Goal: Information Seeking & Learning: Learn about a topic

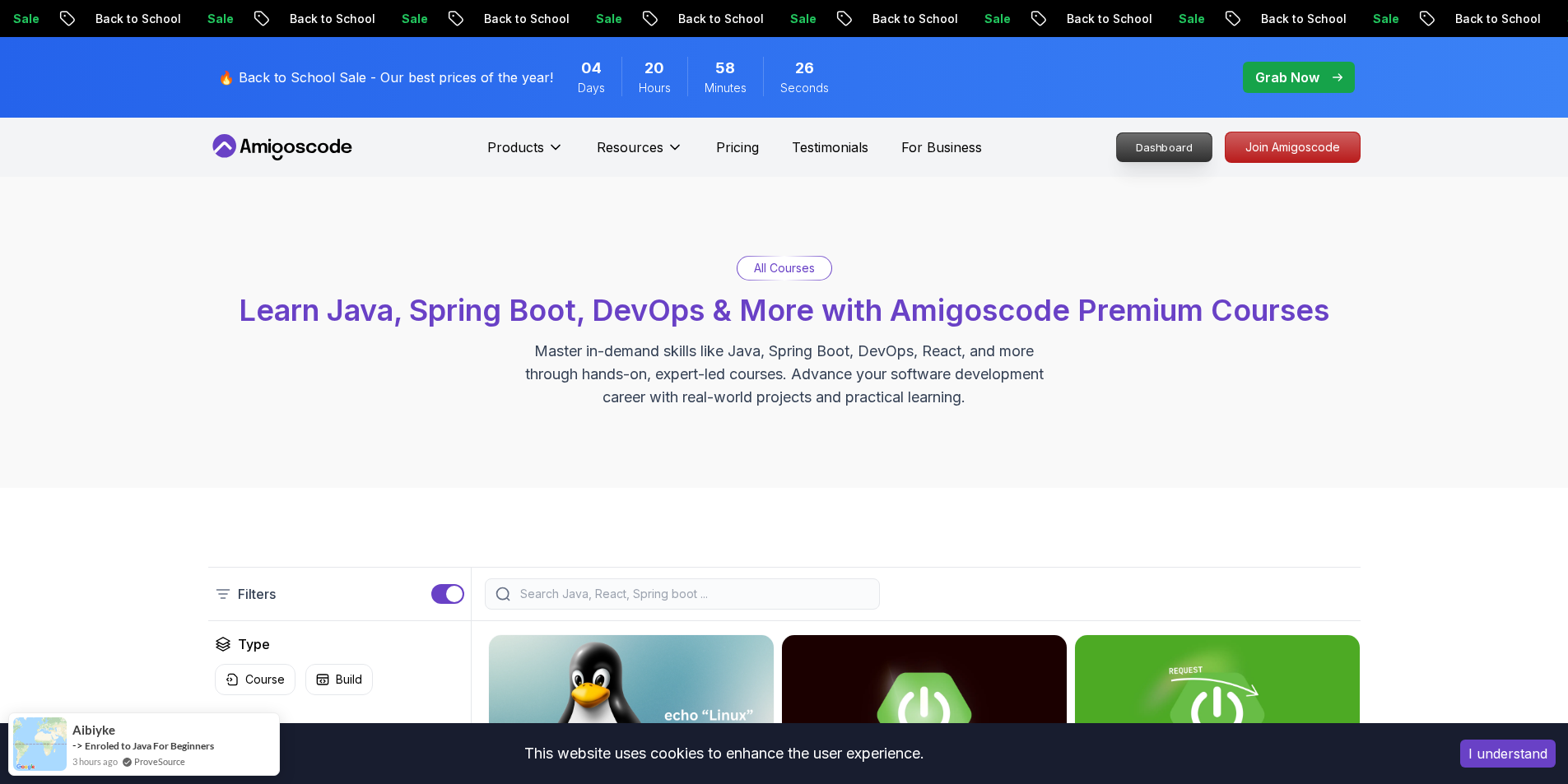
click at [1170, 149] on p "Dashboard" at bounding box center [1164, 147] width 95 height 28
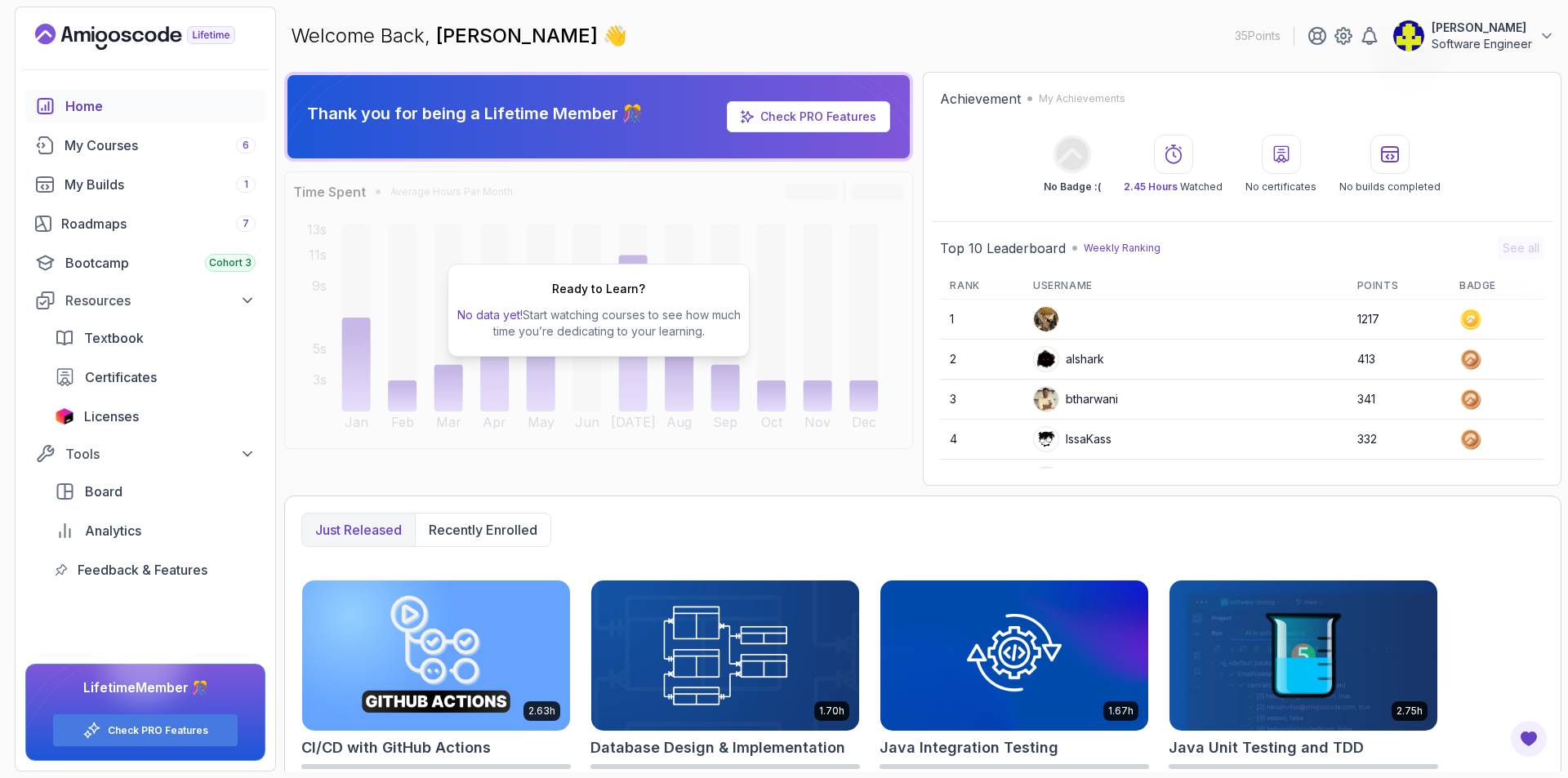
click at [1534, 48] on button "[PERSON_NAME] Software Engineer" at bounding box center [1474, 36] width 163 height 33
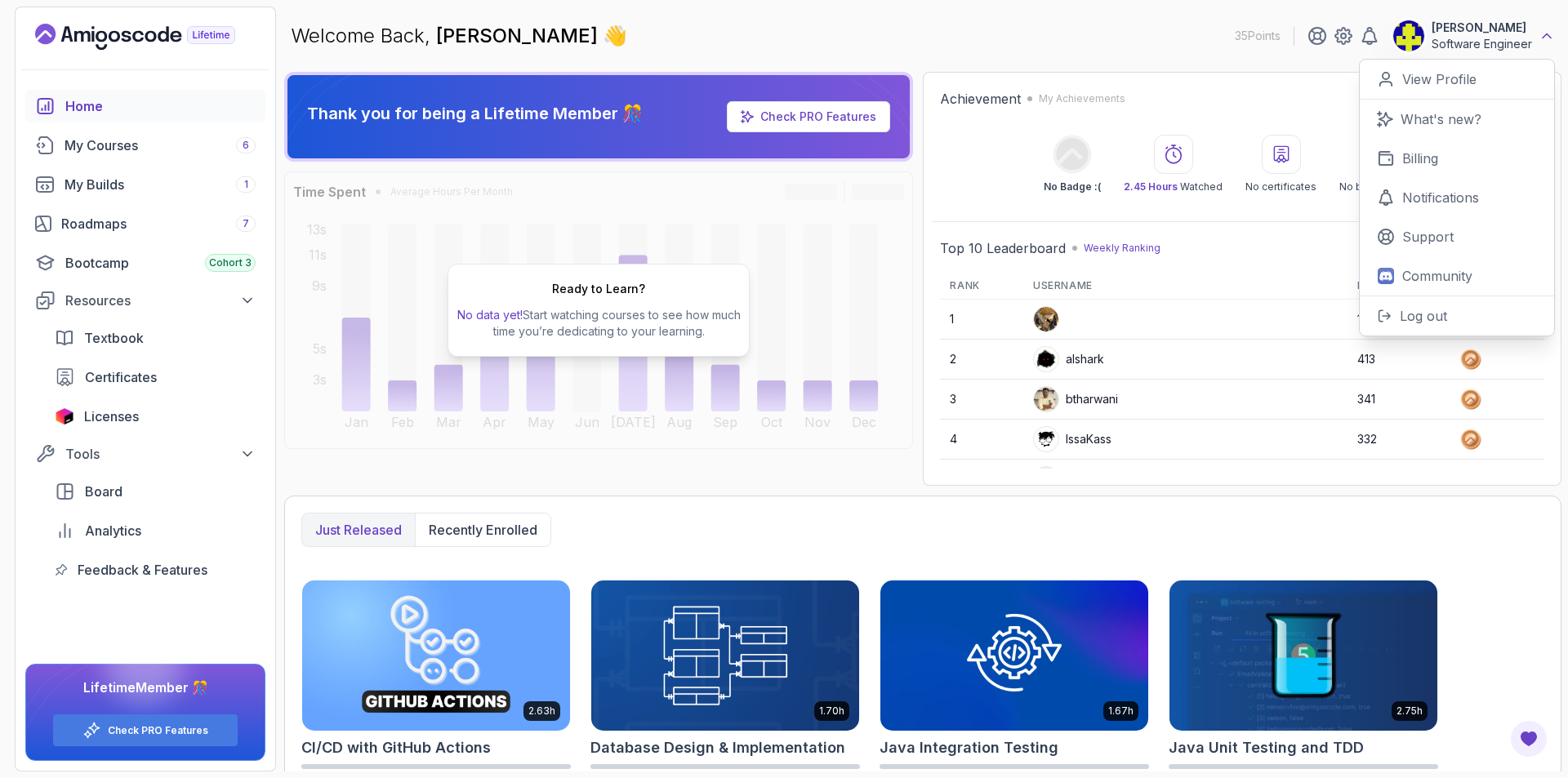
click at [1544, 28] on icon at bounding box center [1546, 36] width 16 height 16
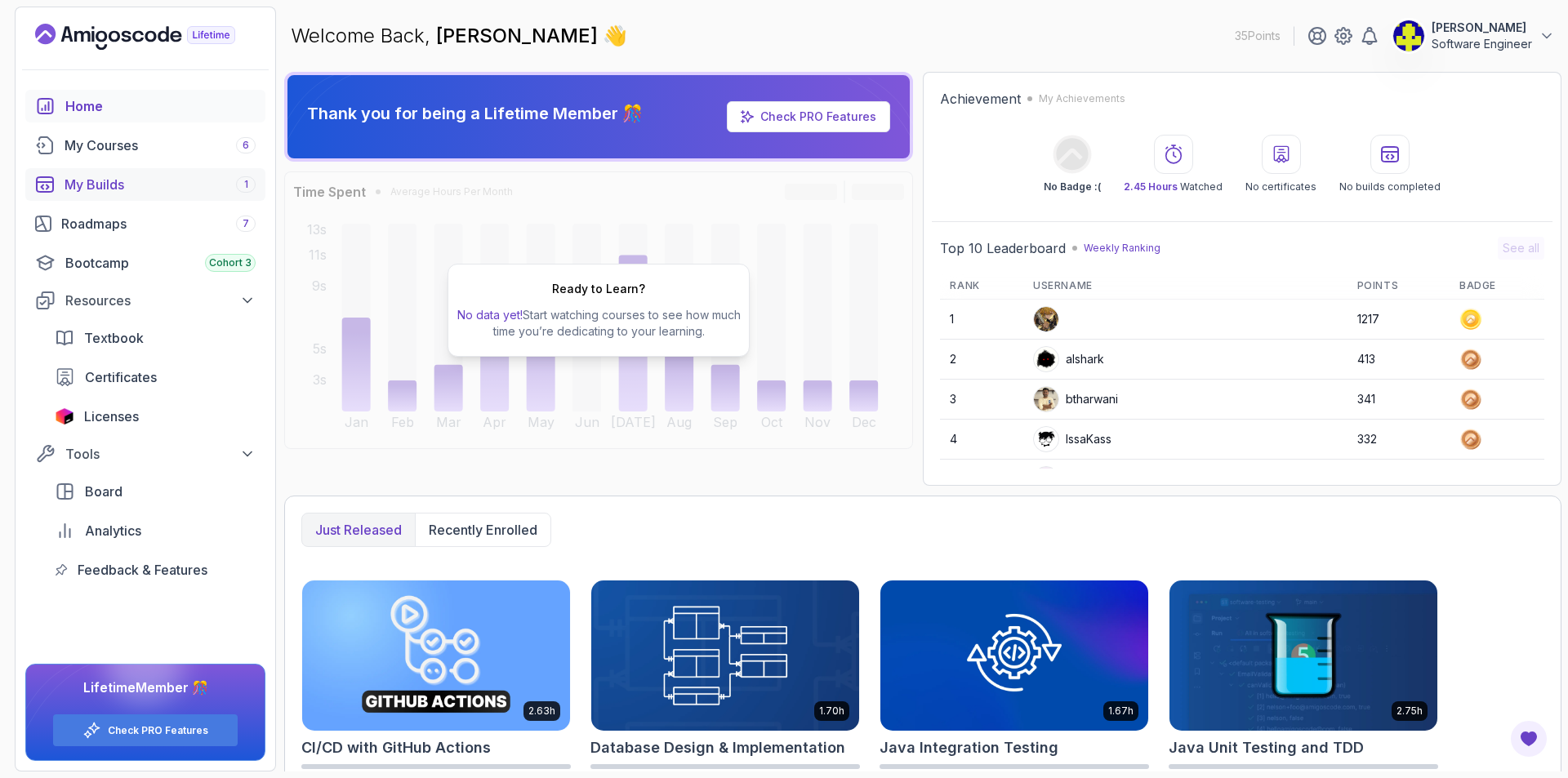
click at [200, 196] on link "My Builds 1" at bounding box center [145, 185] width 240 height 33
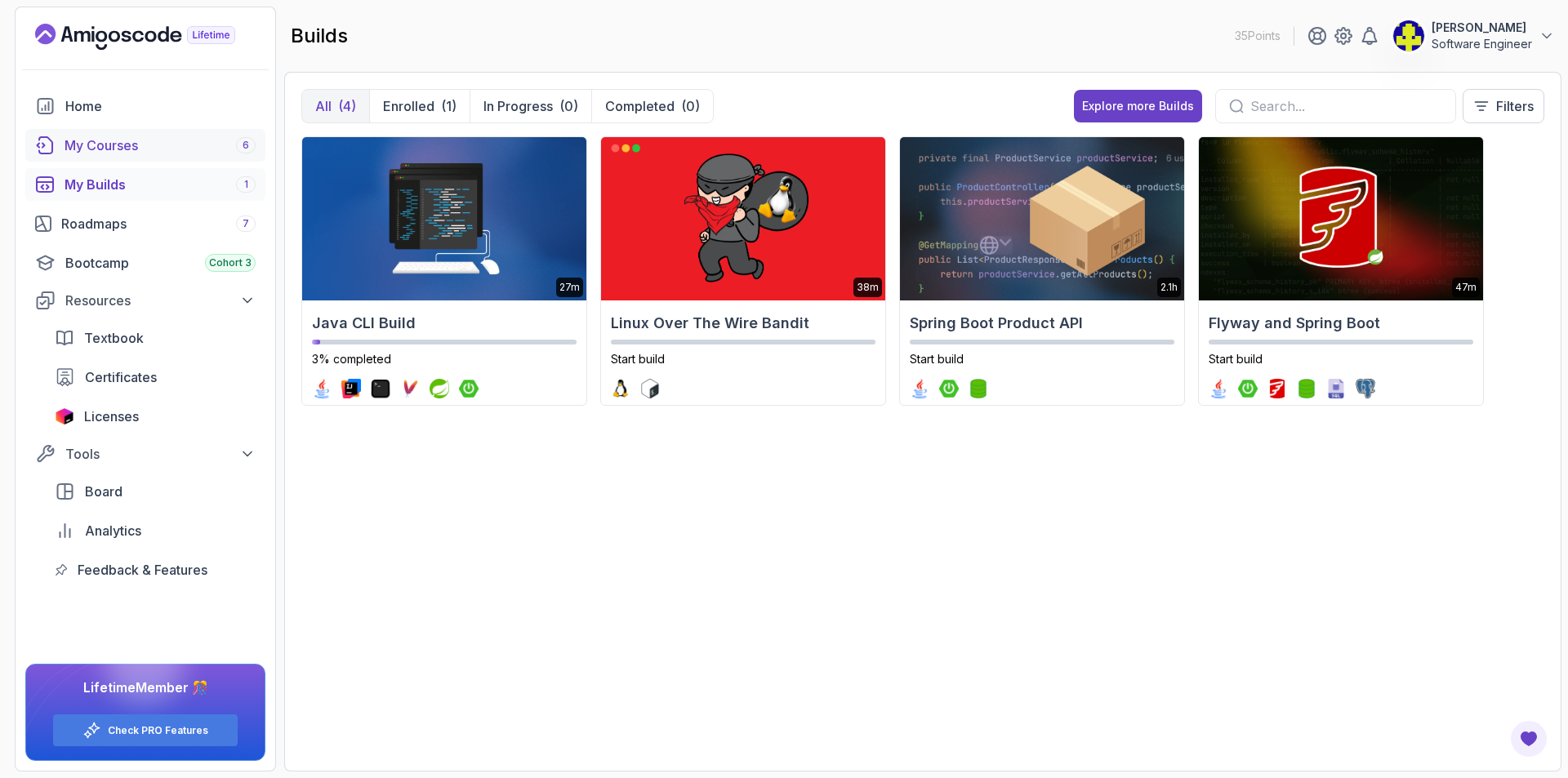
click at [169, 148] on div "My Courses 6" at bounding box center [160, 145] width 191 height 19
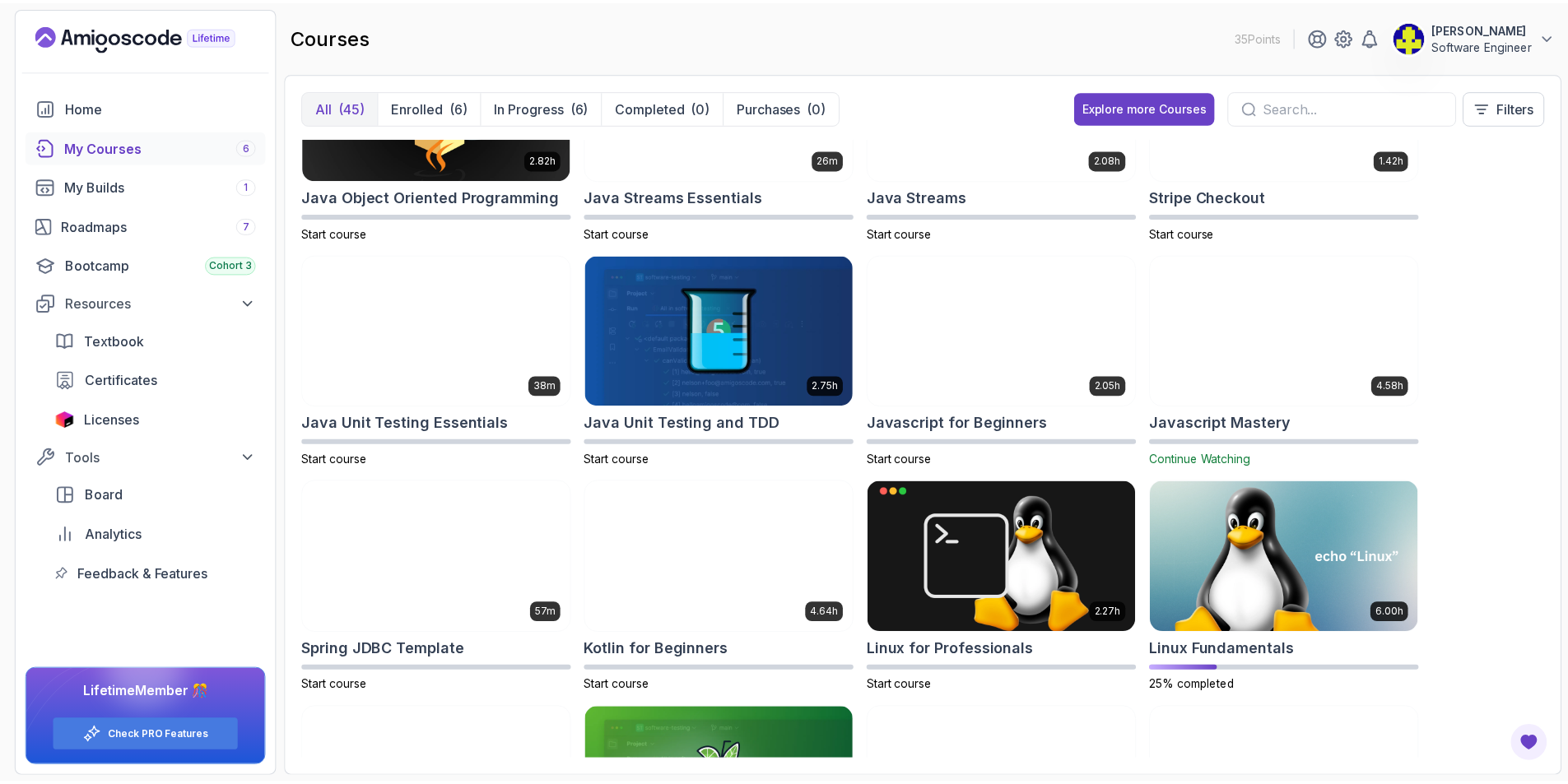
scroll to position [1200, 0]
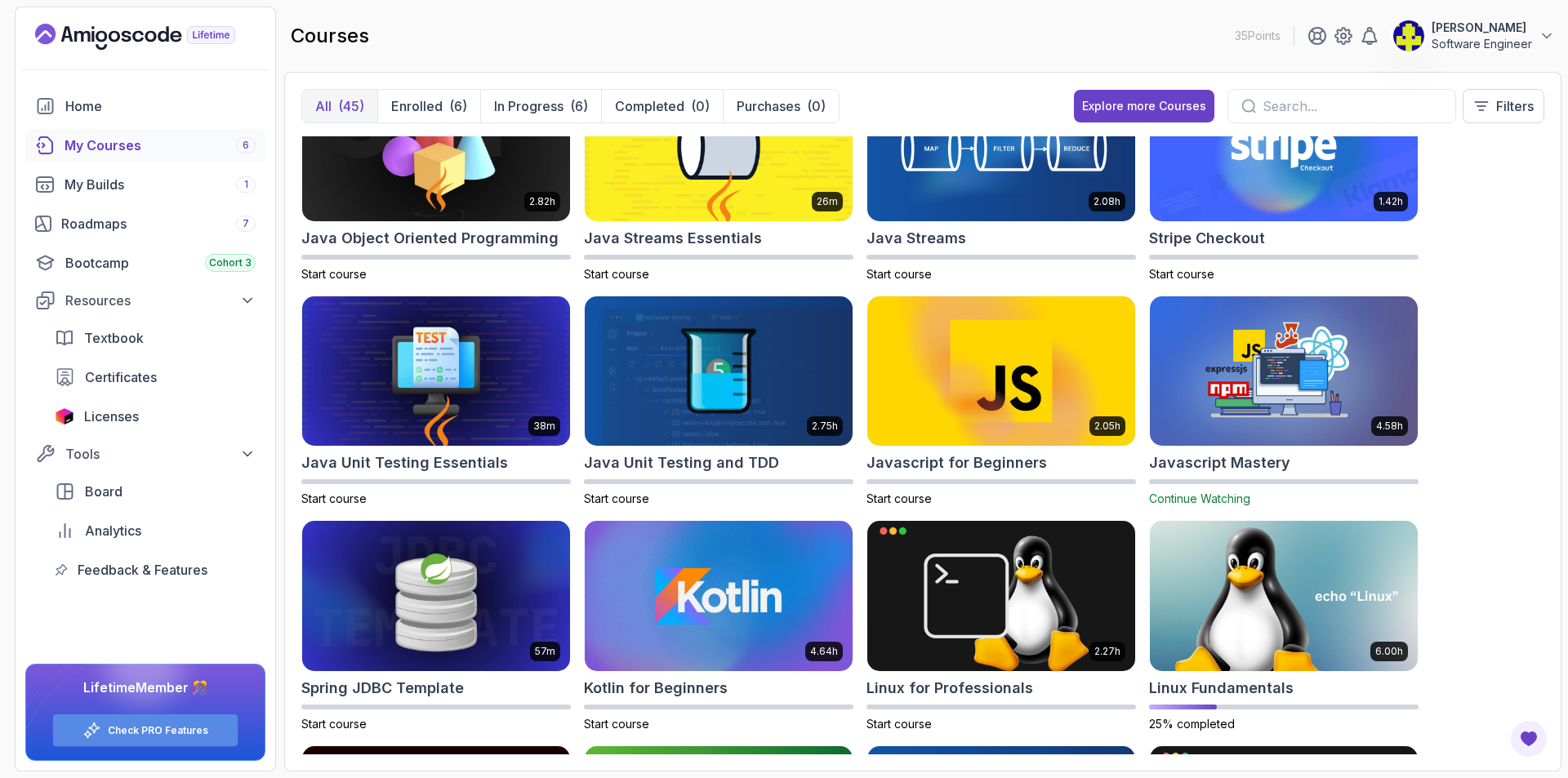
click at [136, 725] on link "Check PRO Features" at bounding box center [158, 730] width 101 height 13
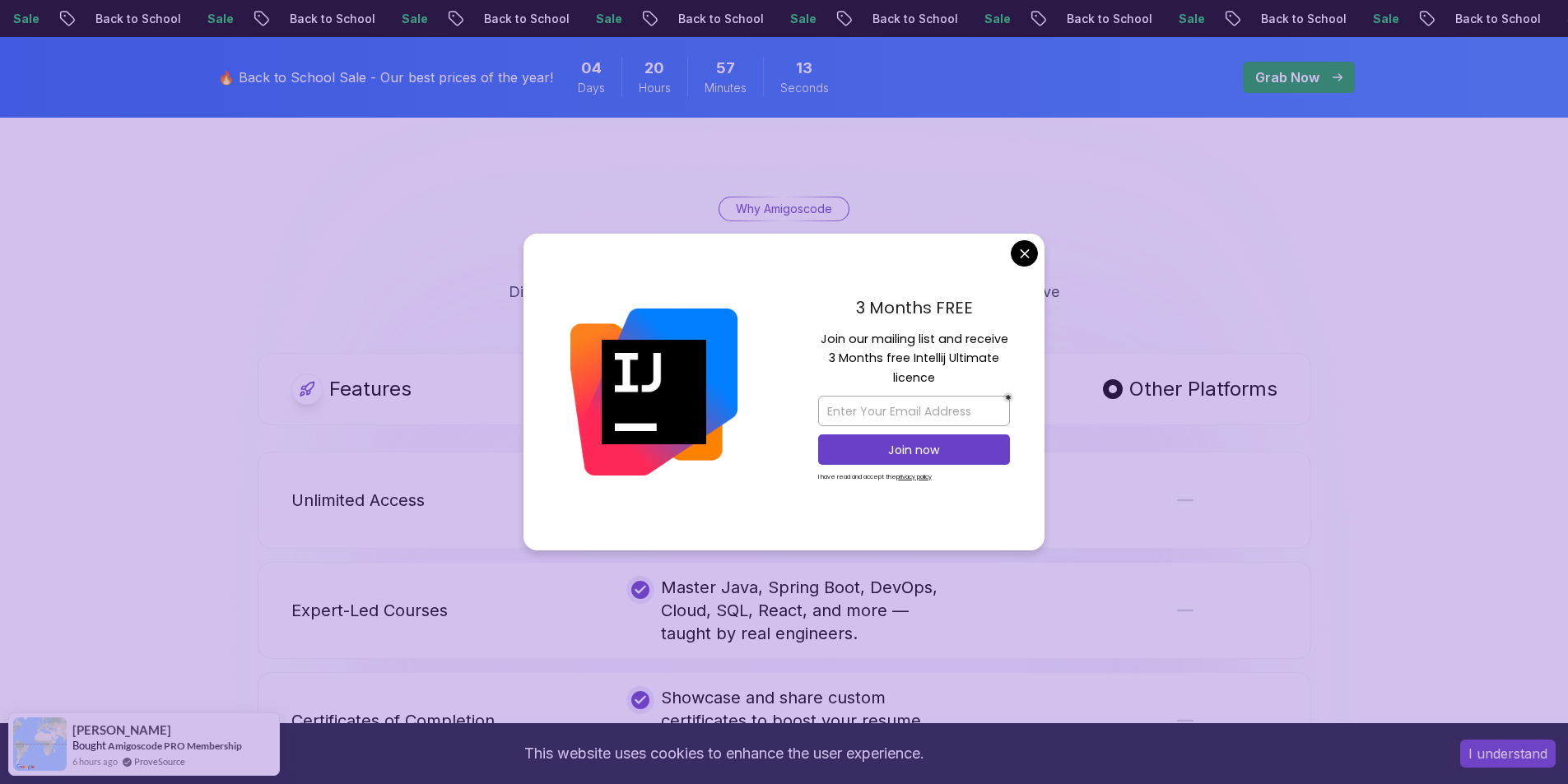
scroll to position [823, 0]
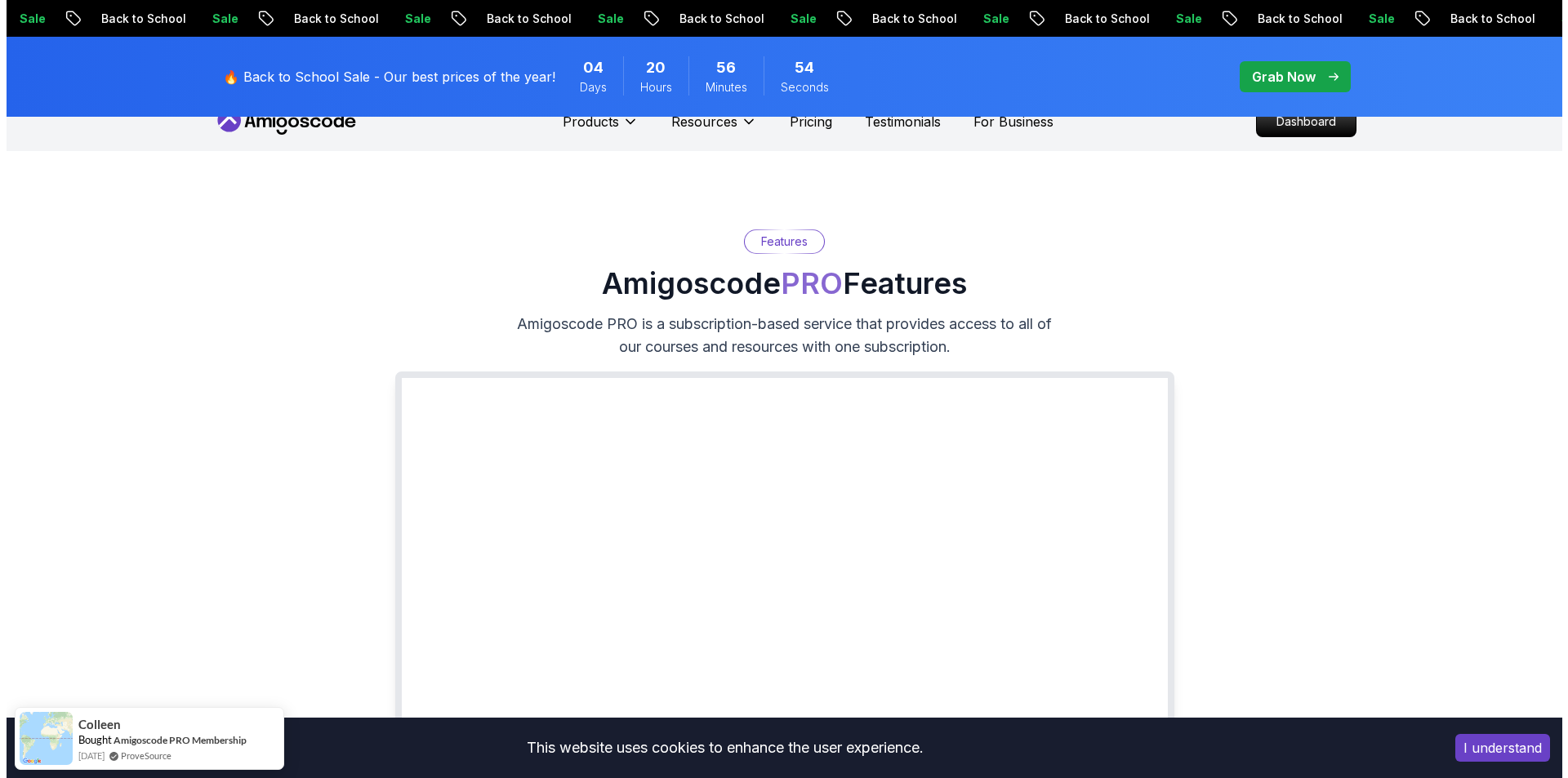
scroll to position [0, 0]
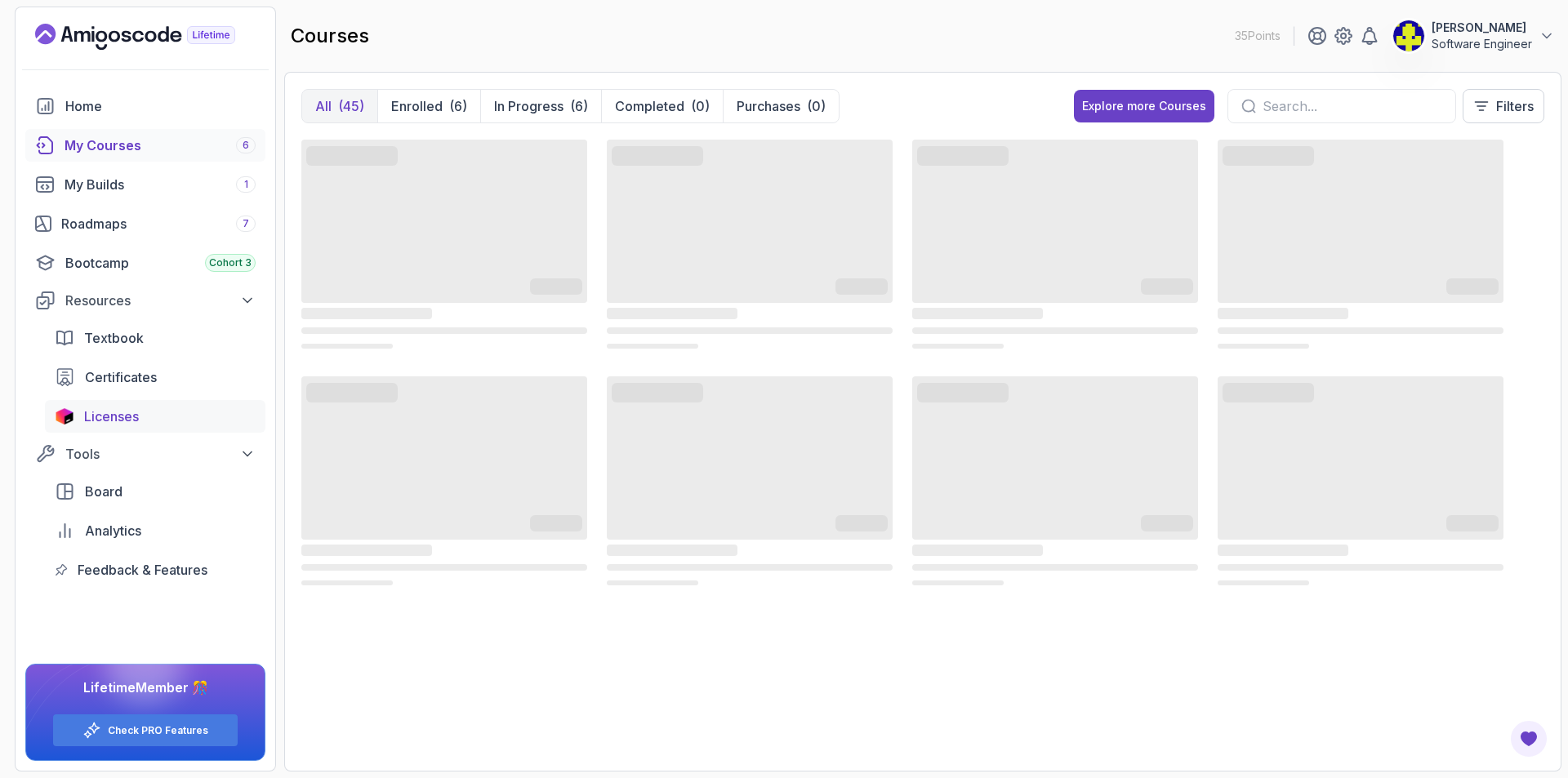
click at [168, 414] on div "Licenses" at bounding box center [170, 417] width 172 height 19
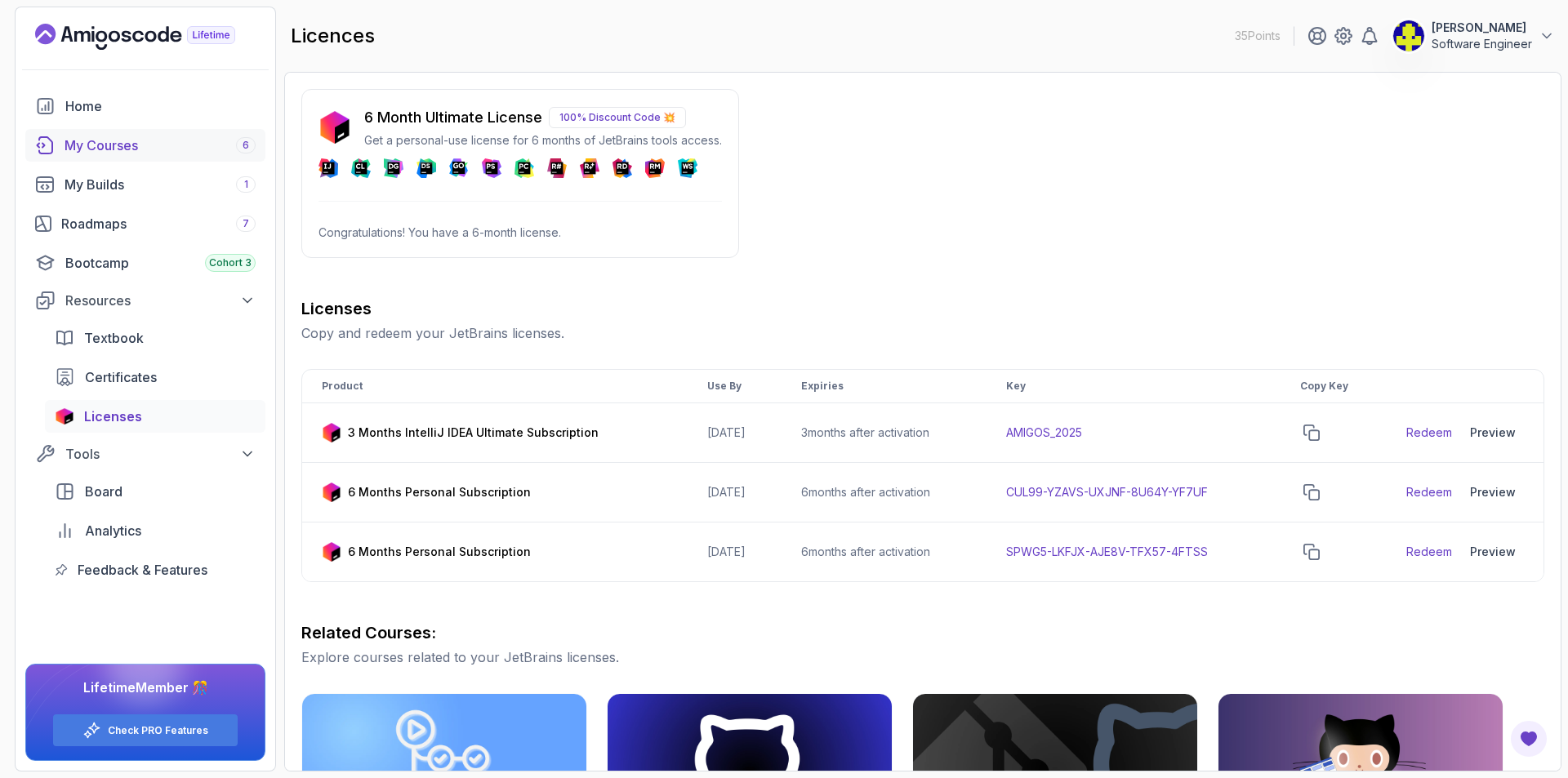
click at [200, 140] on div "My Courses 6" at bounding box center [160, 145] width 191 height 19
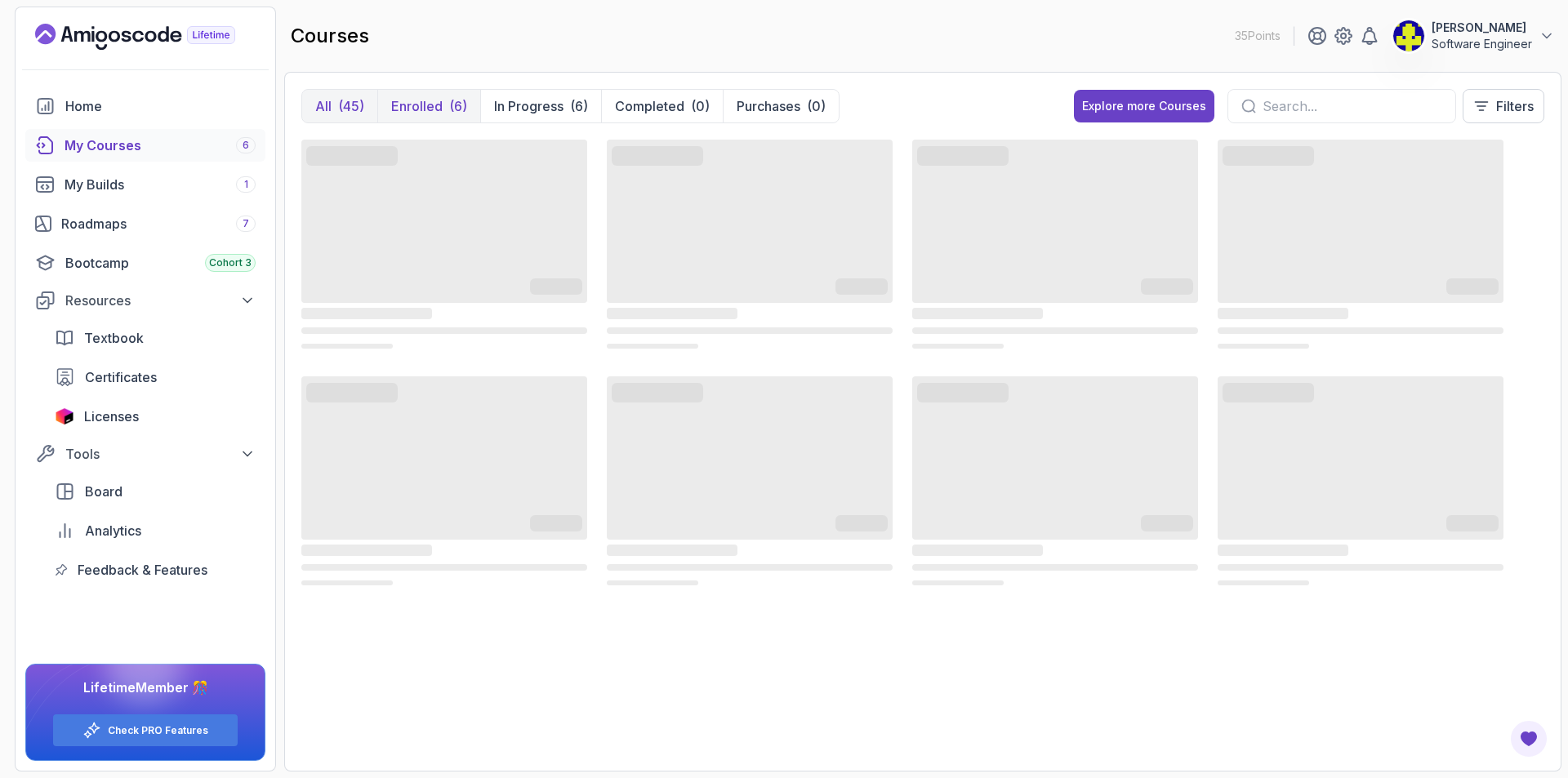
click at [437, 95] on button "Enrolled (6)" at bounding box center [428, 107] width 103 height 33
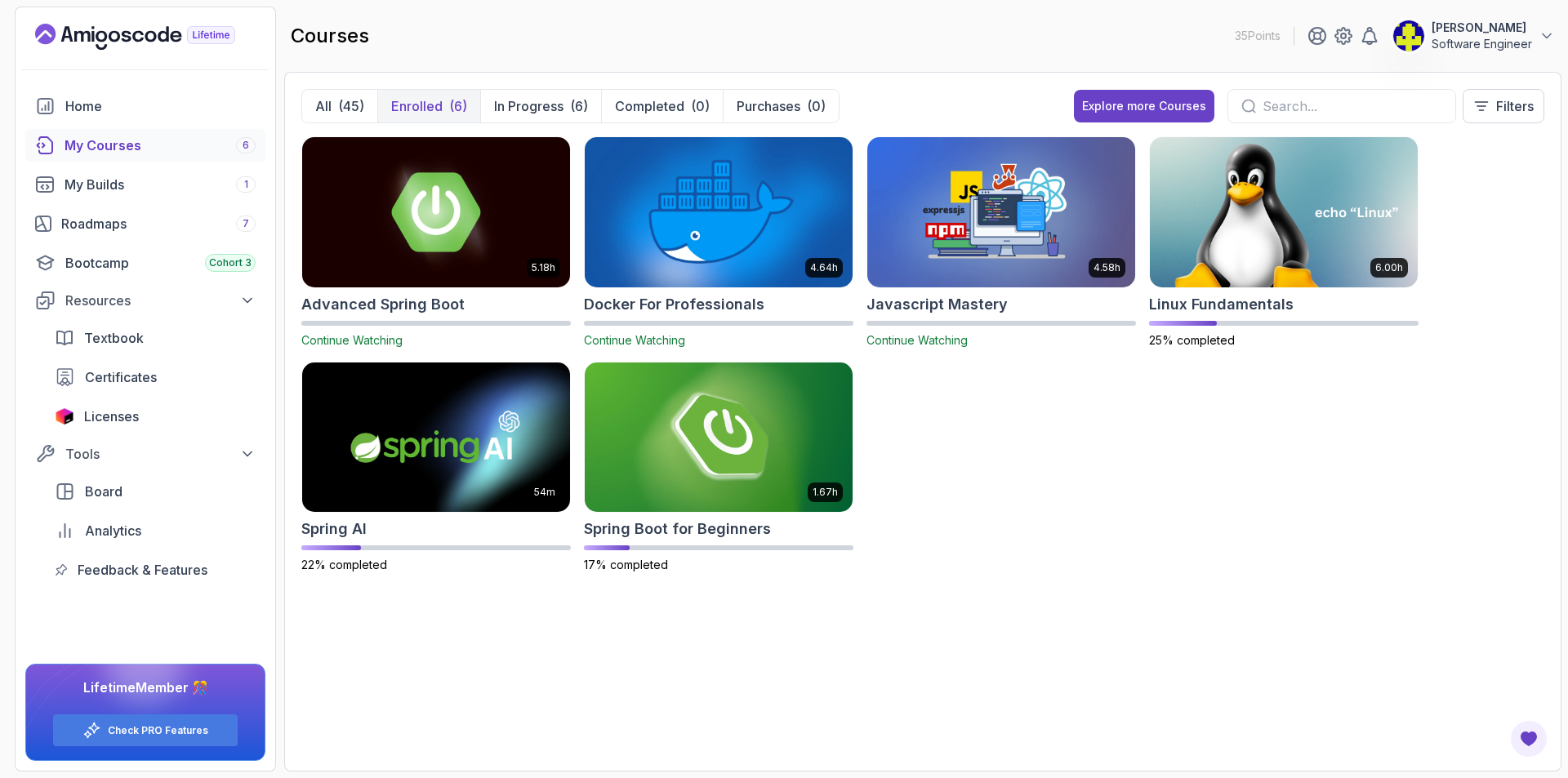
click at [739, 223] on img at bounding box center [719, 211] width 281 height 158
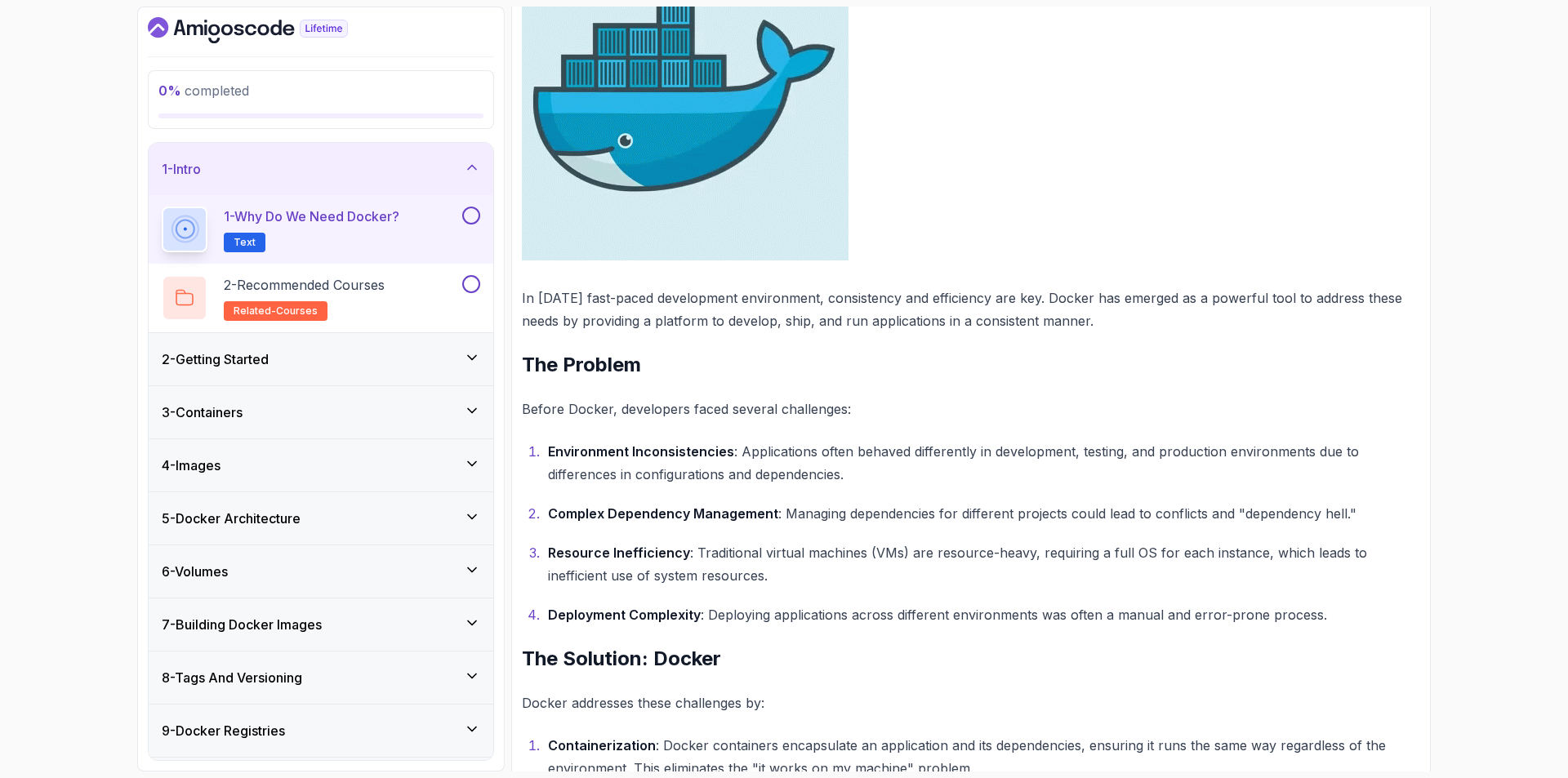
scroll to position [408, 0]
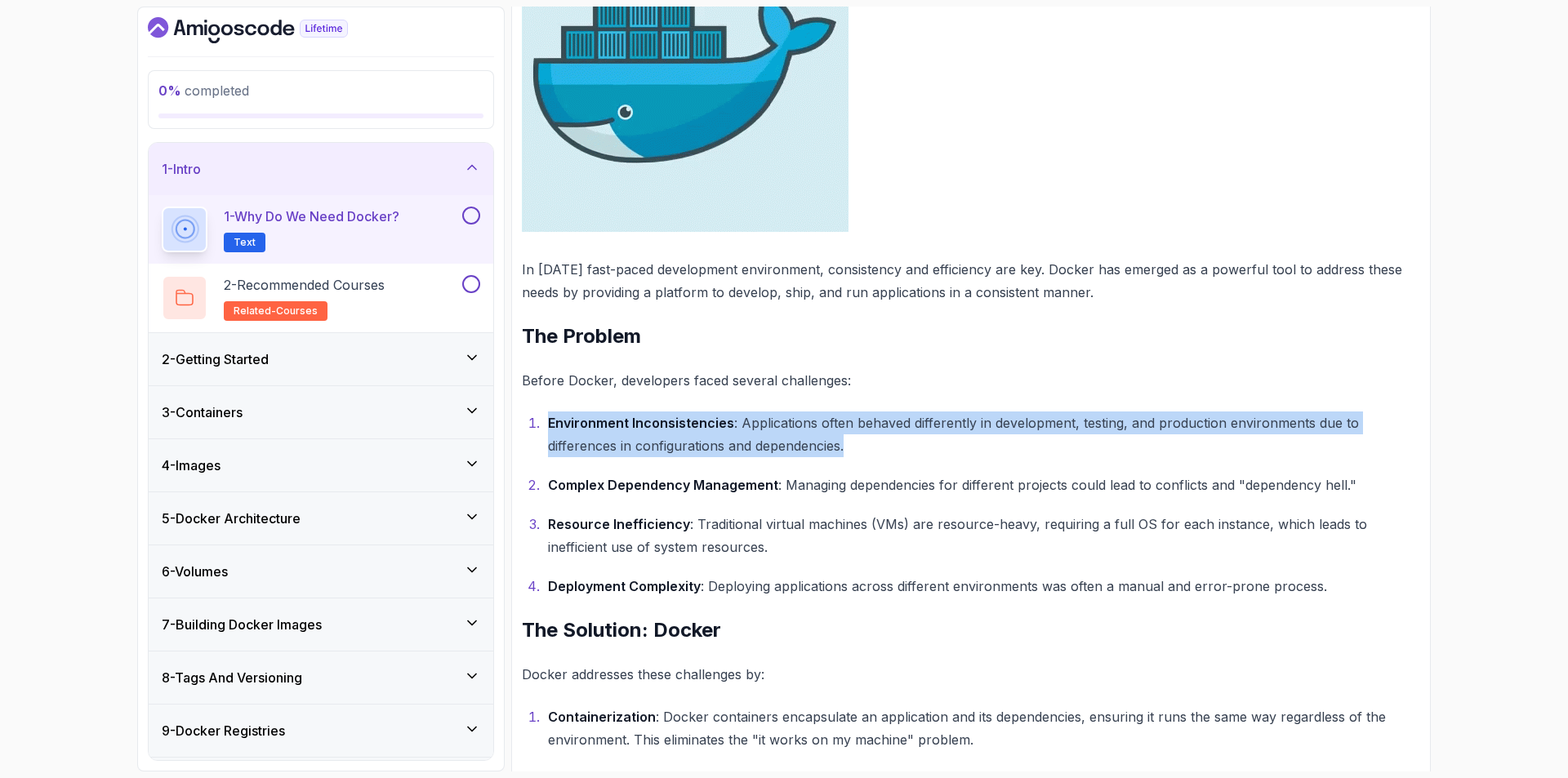
drag, startPoint x: 867, startPoint y: 447, endPoint x: 548, endPoint y: 427, distance: 319.6
click at [548, 427] on li "Environment Inconsistencies : Applications often behaved differently in develop…" at bounding box center [981, 434] width 877 height 46
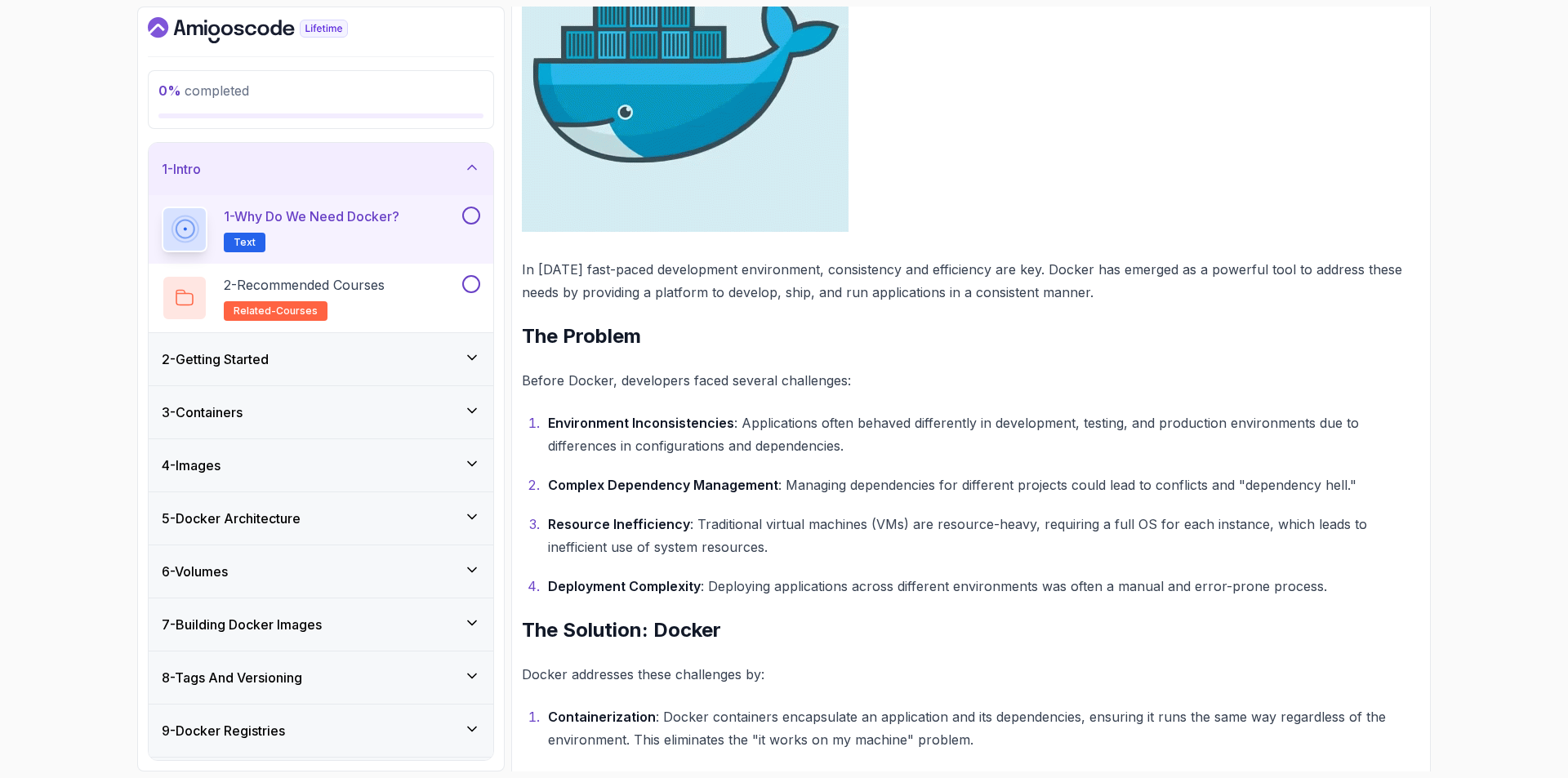
click at [548, 427] on li "Environment Inconsistencies : Applications often behaved differently in develop…" at bounding box center [981, 434] width 877 height 46
click at [674, 490] on strong "Complex Dependency Management" at bounding box center [663, 484] width 231 height 16
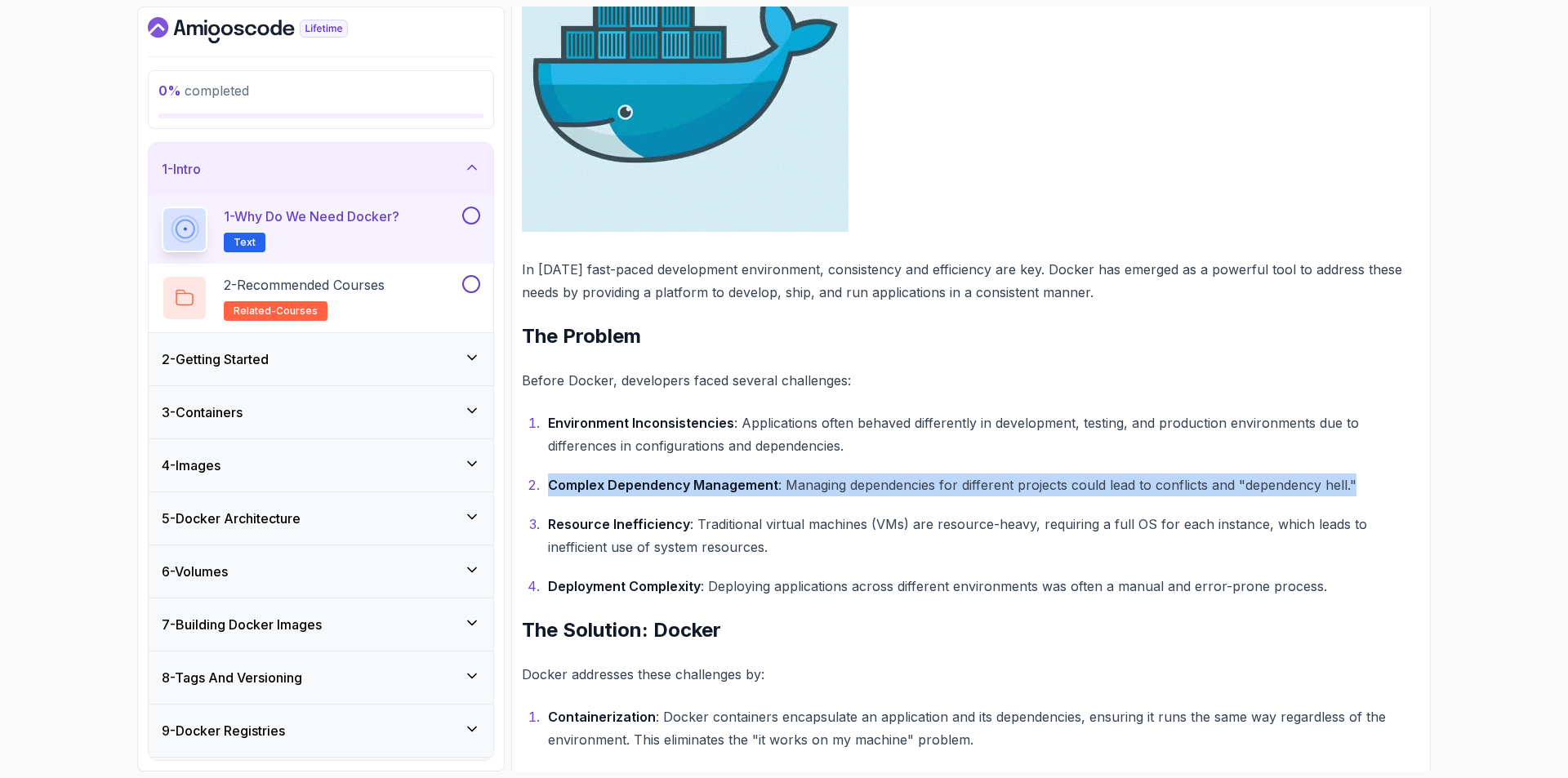
click at [674, 490] on strong "Complex Dependency Management" at bounding box center [663, 484] width 231 height 16
click at [655, 502] on ol "Environment Inconsistencies : Applications often behaved differently in develop…" at bounding box center [970, 505] width 898 height 186
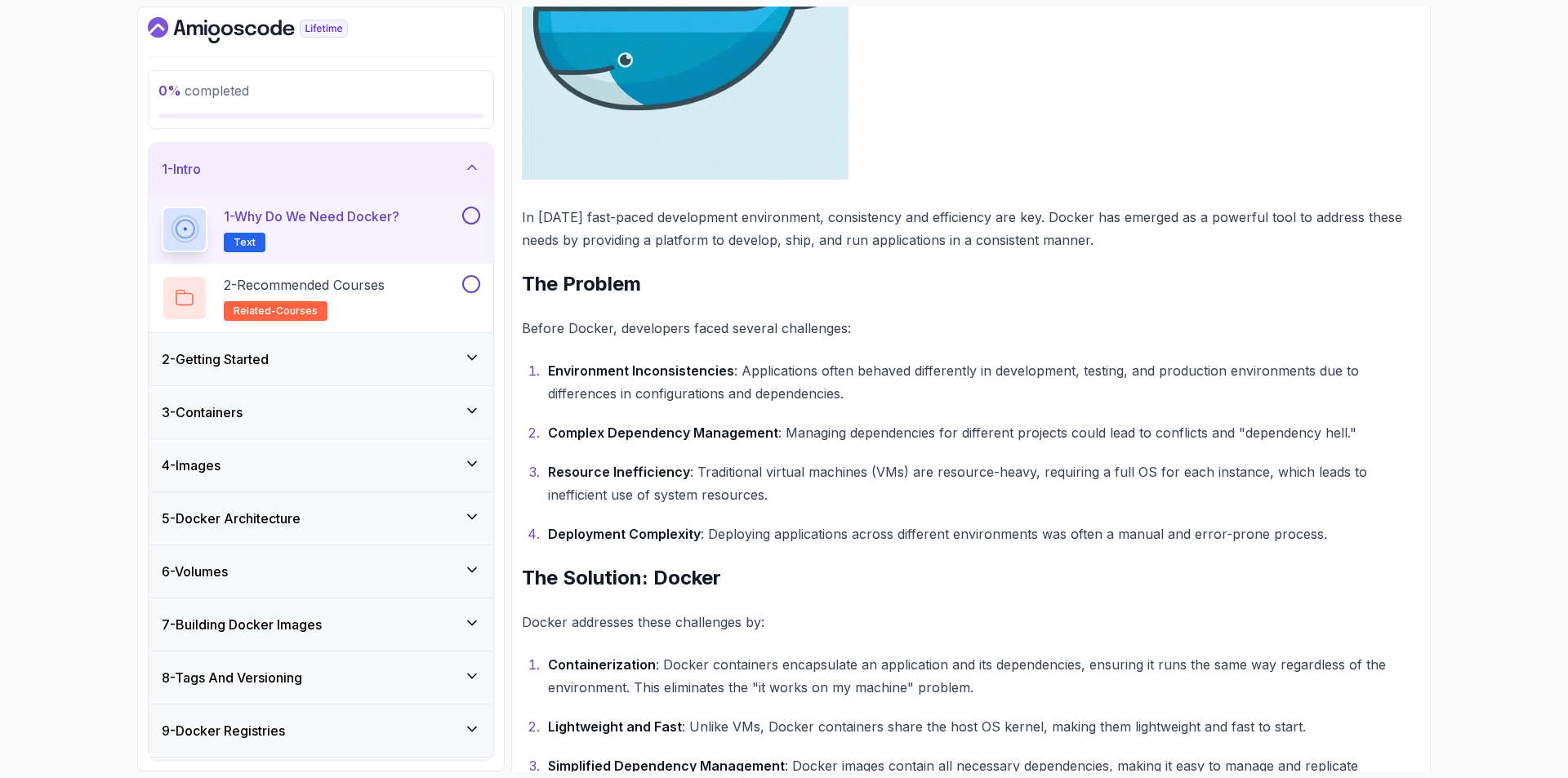
scroll to position [490, 0]
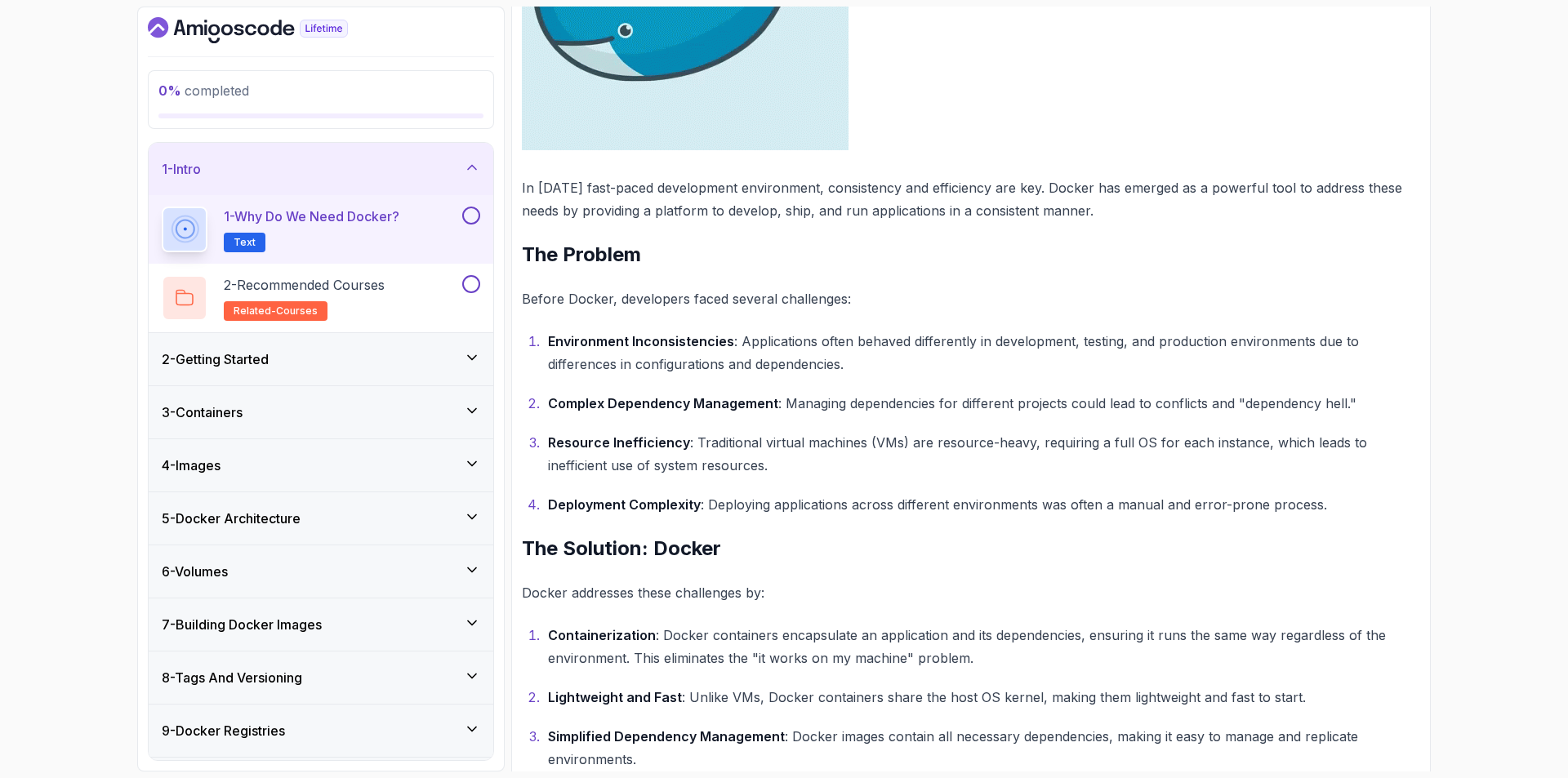
click at [610, 508] on strong "Deployment Complexity" at bounding box center [624, 504] width 153 height 16
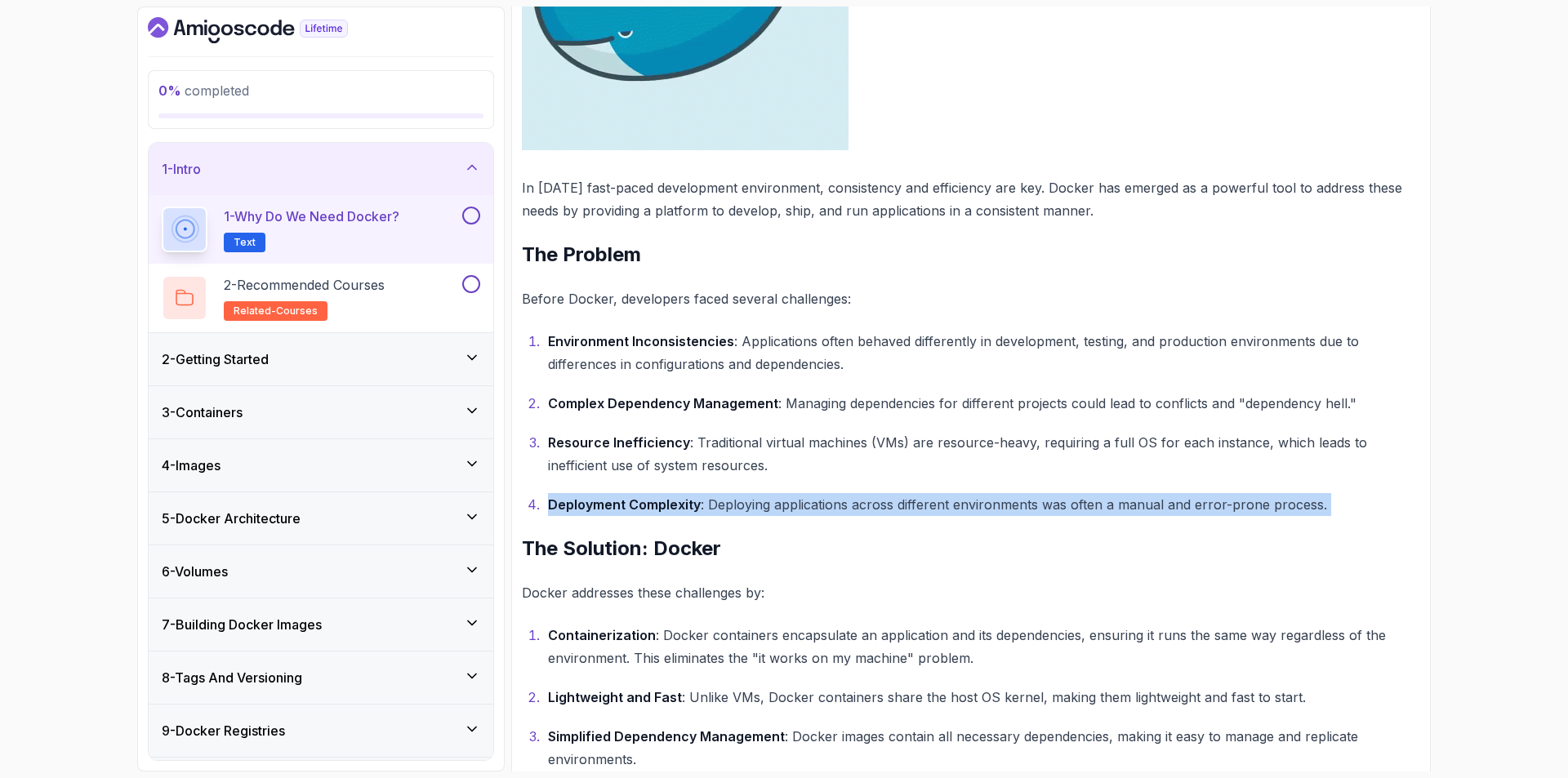
click at [610, 508] on strong "Deployment Complexity" at bounding box center [624, 504] width 153 height 16
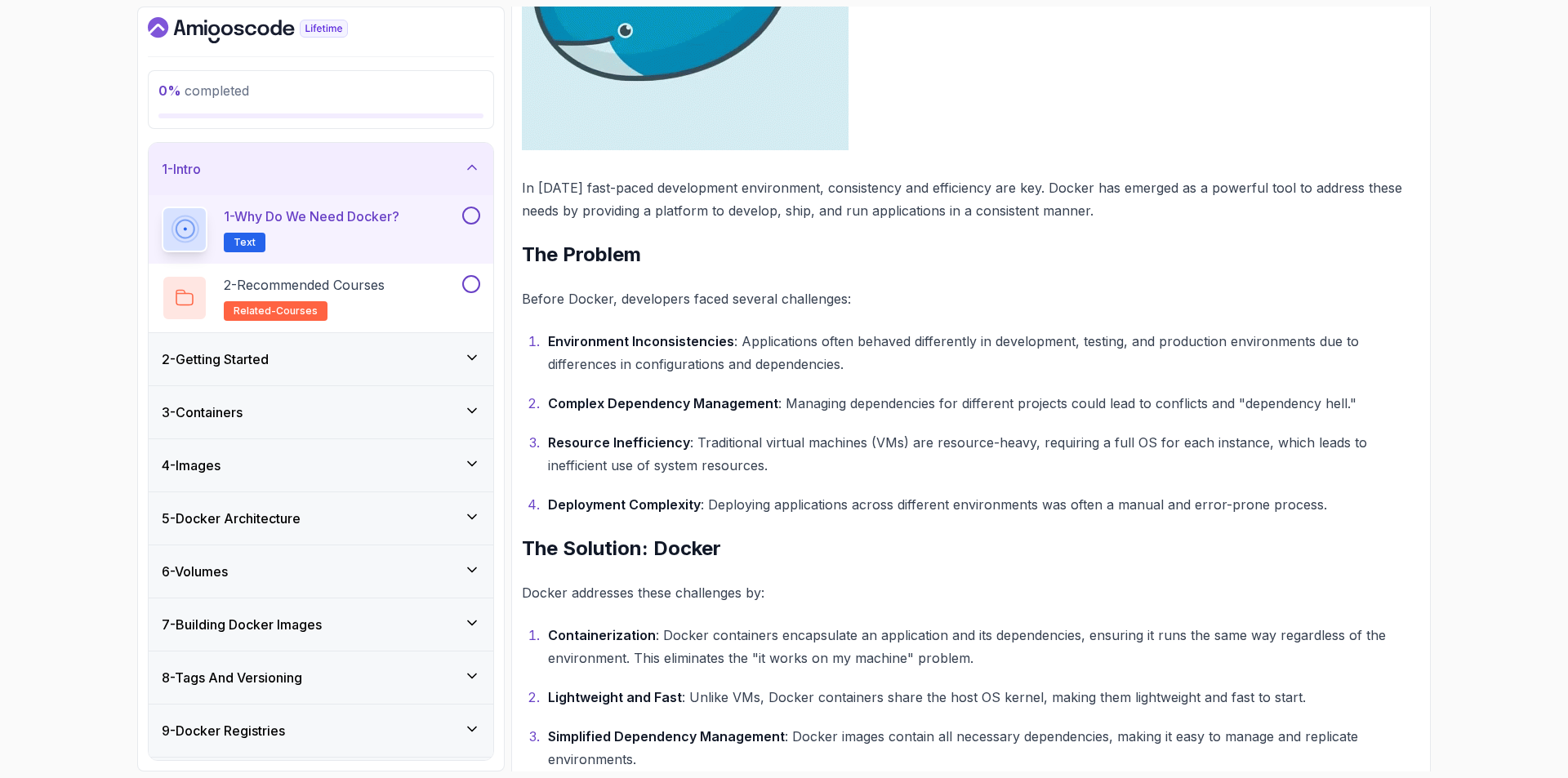
click at [647, 519] on div "~2 min read Why Do We Need Docker? In today's fast-paced development environmen…" at bounding box center [970, 367] width 898 height 1277
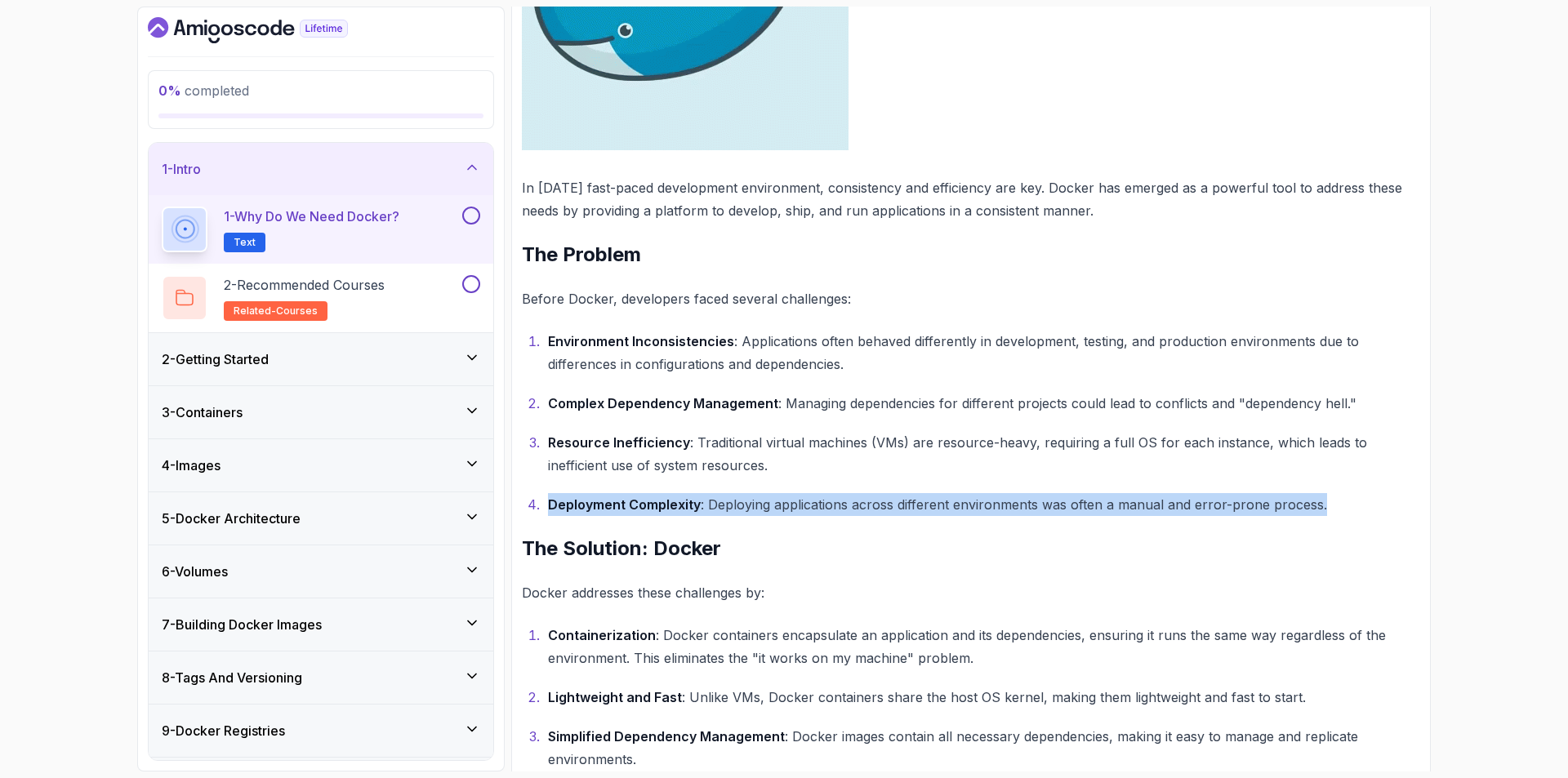
drag, startPoint x: 549, startPoint y: 504, endPoint x: 1326, endPoint y: 511, distance: 777.0
click at [1326, 511] on p "Deployment Complexity : Deploying applications across different environments wa…" at bounding box center [984, 505] width 872 height 23
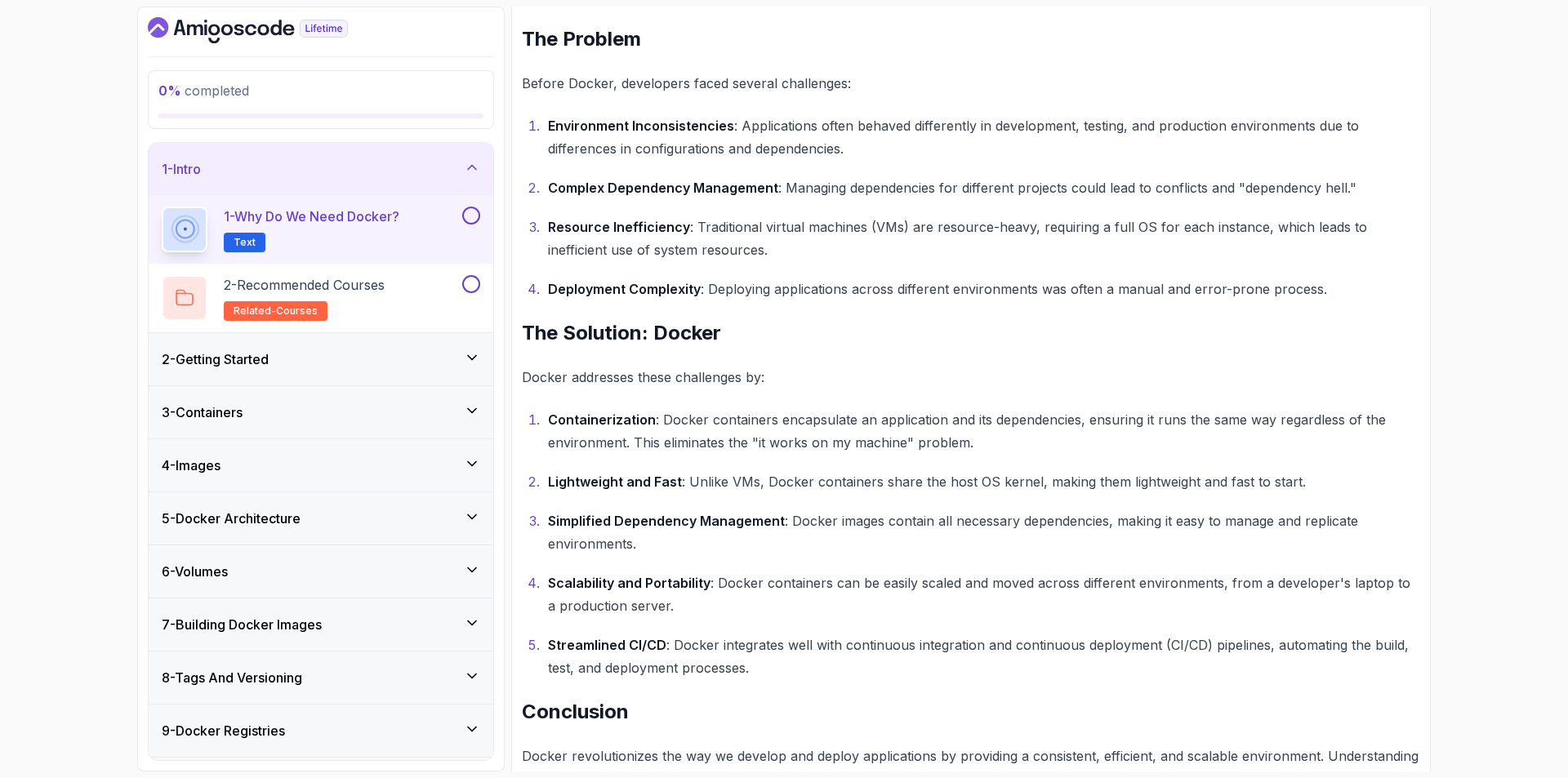
scroll to position [734, 0]
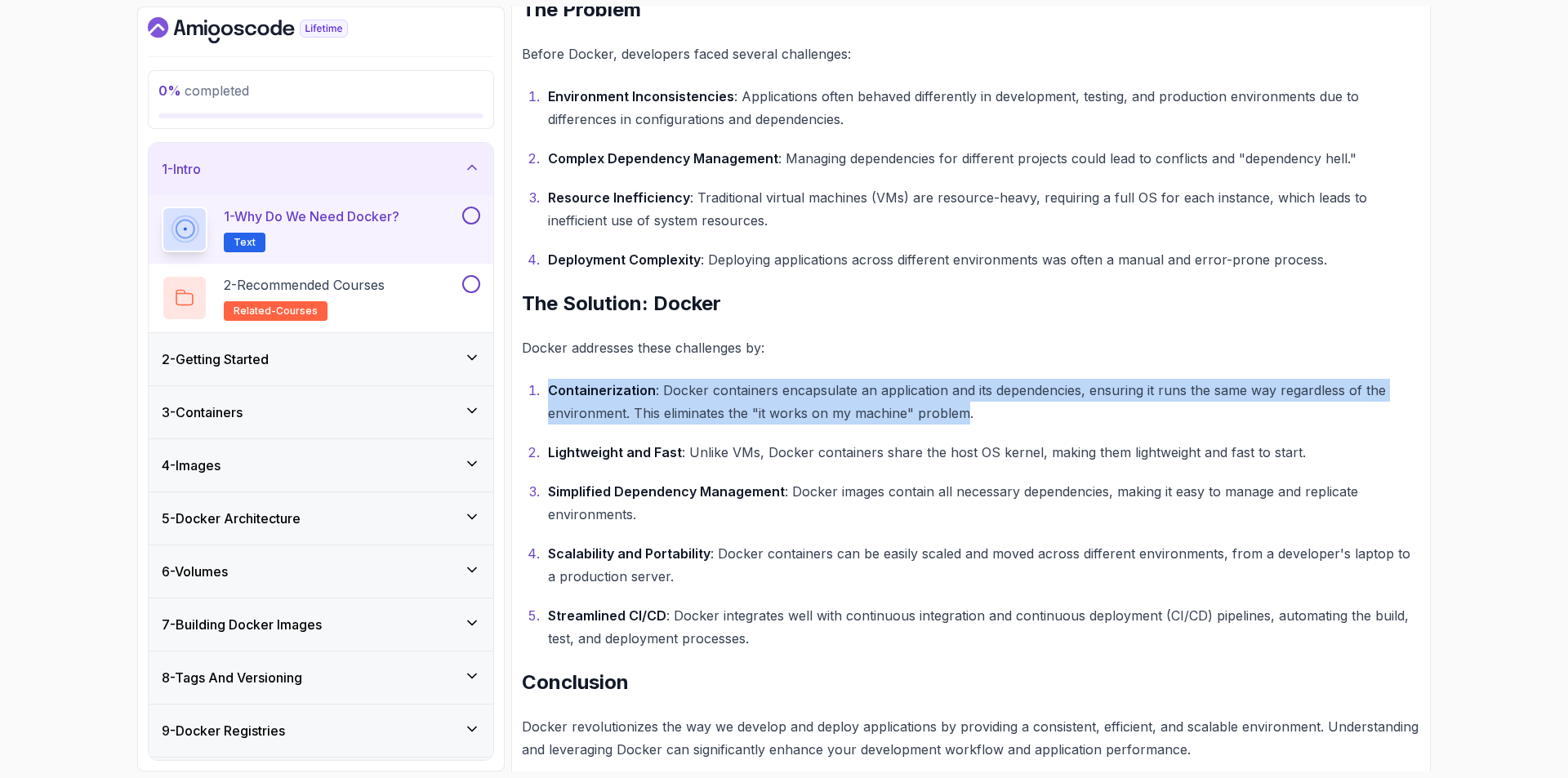
drag, startPoint x: 965, startPoint y: 414, endPoint x: 548, endPoint y: 382, distance: 418.2
click at [548, 382] on p "Containerization : Docker containers encapsulate an application and its depende…" at bounding box center [984, 401] width 872 height 46
click at [548, 382] on strong "Containerization" at bounding box center [601, 389] width 108 height 16
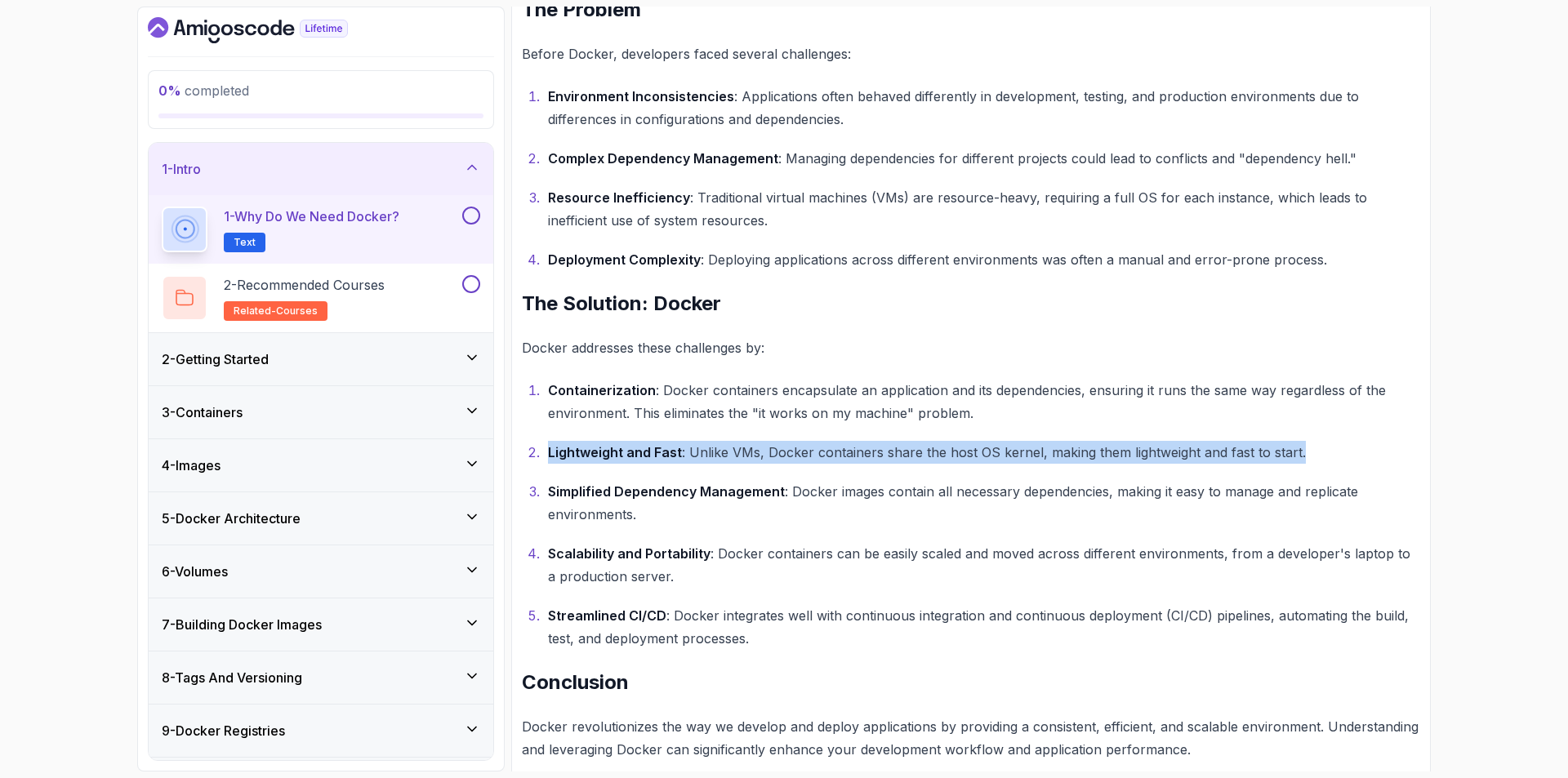
drag, startPoint x: 549, startPoint y: 453, endPoint x: 1315, endPoint y: 462, distance: 766.1
click at [1315, 462] on p "Lightweight and Fast : Unlike VMs, Docker containers share the host OS kernel, …" at bounding box center [984, 452] width 872 height 23
drag, startPoint x: 1315, startPoint y: 462, endPoint x: 542, endPoint y: 458, distance: 773.0
click at [543, 458] on li "Lightweight and Fast : Unlike VMs, Docker containers share the host OS kernel, …" at bounding box center [981, 452] width 877 height 23
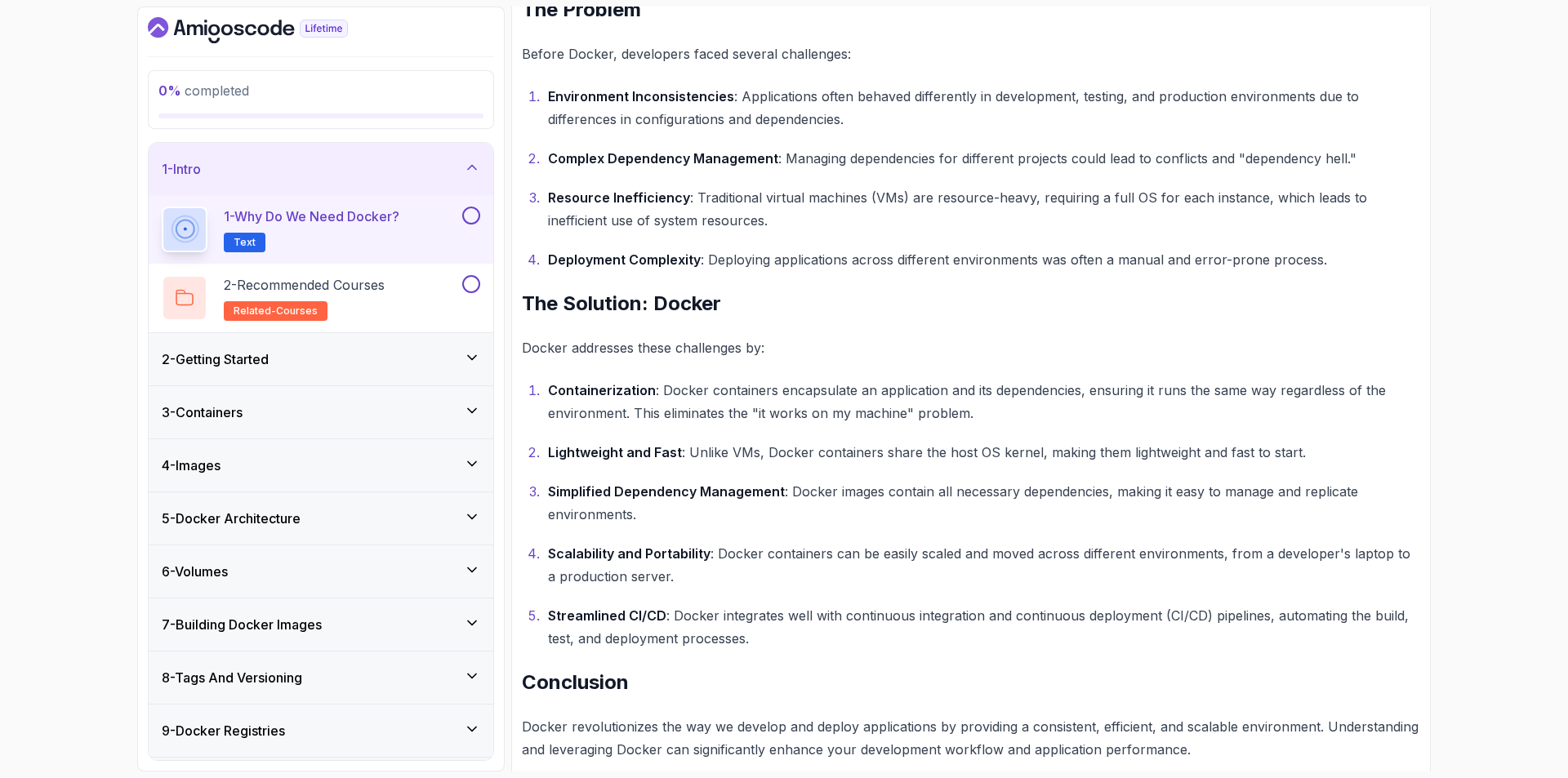
click at [543, 458] on li "Lightweight and Fast : Unlike VMs, Docker containers share the host OS kernel, …" at bounding box center [981, 452] width 877 height 23
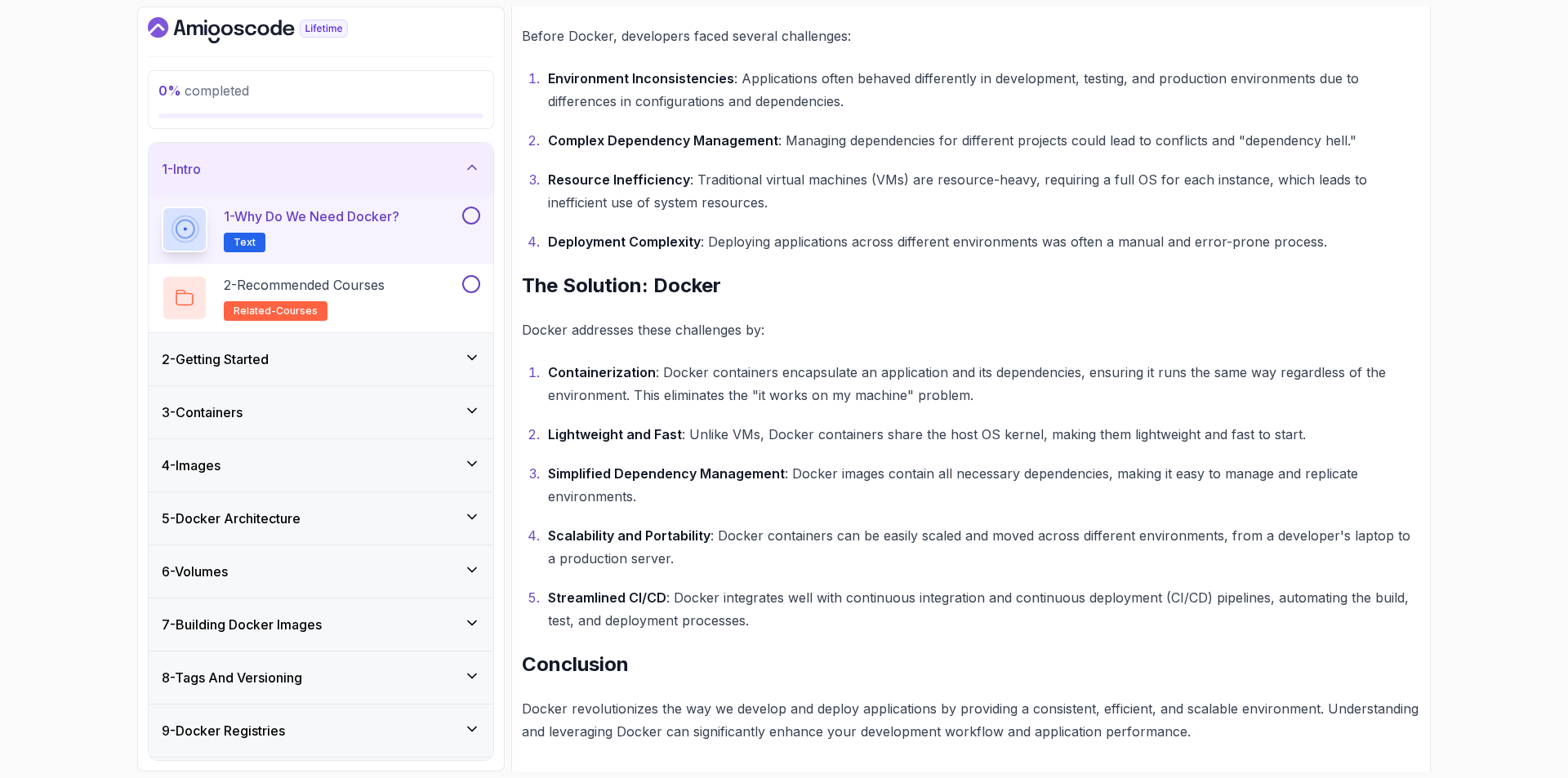
scroll to position [758, 0]
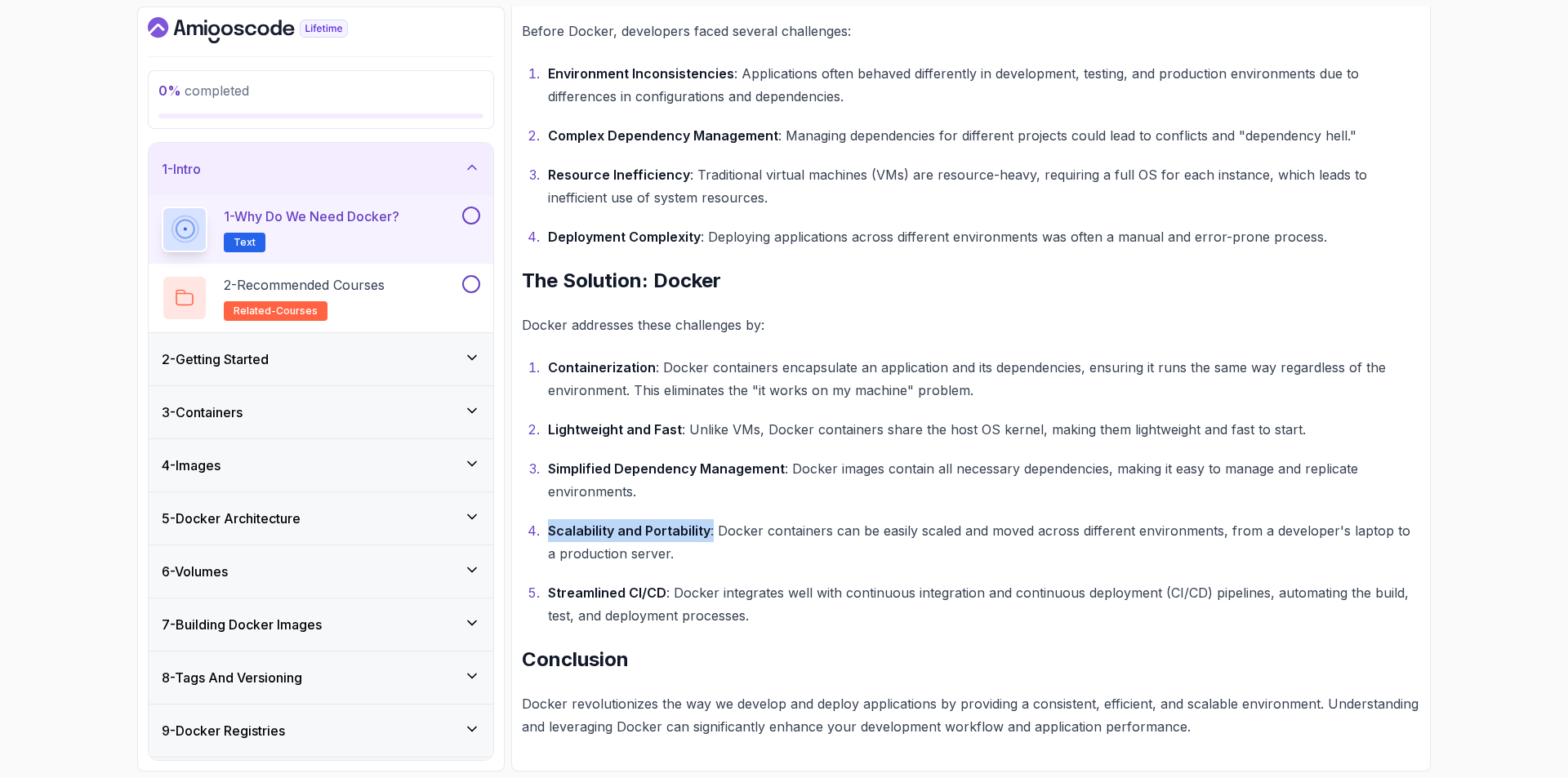
drag, startPoint x: 549, startPoint y: 534, endPoint x: 712, endPoint y: 528, distance: 163.1
click at [712, 528] on p "Scalability and Portability : Docker containers can be easily scaled and moved …" at bounding box center [984, 542] width 872 height 46
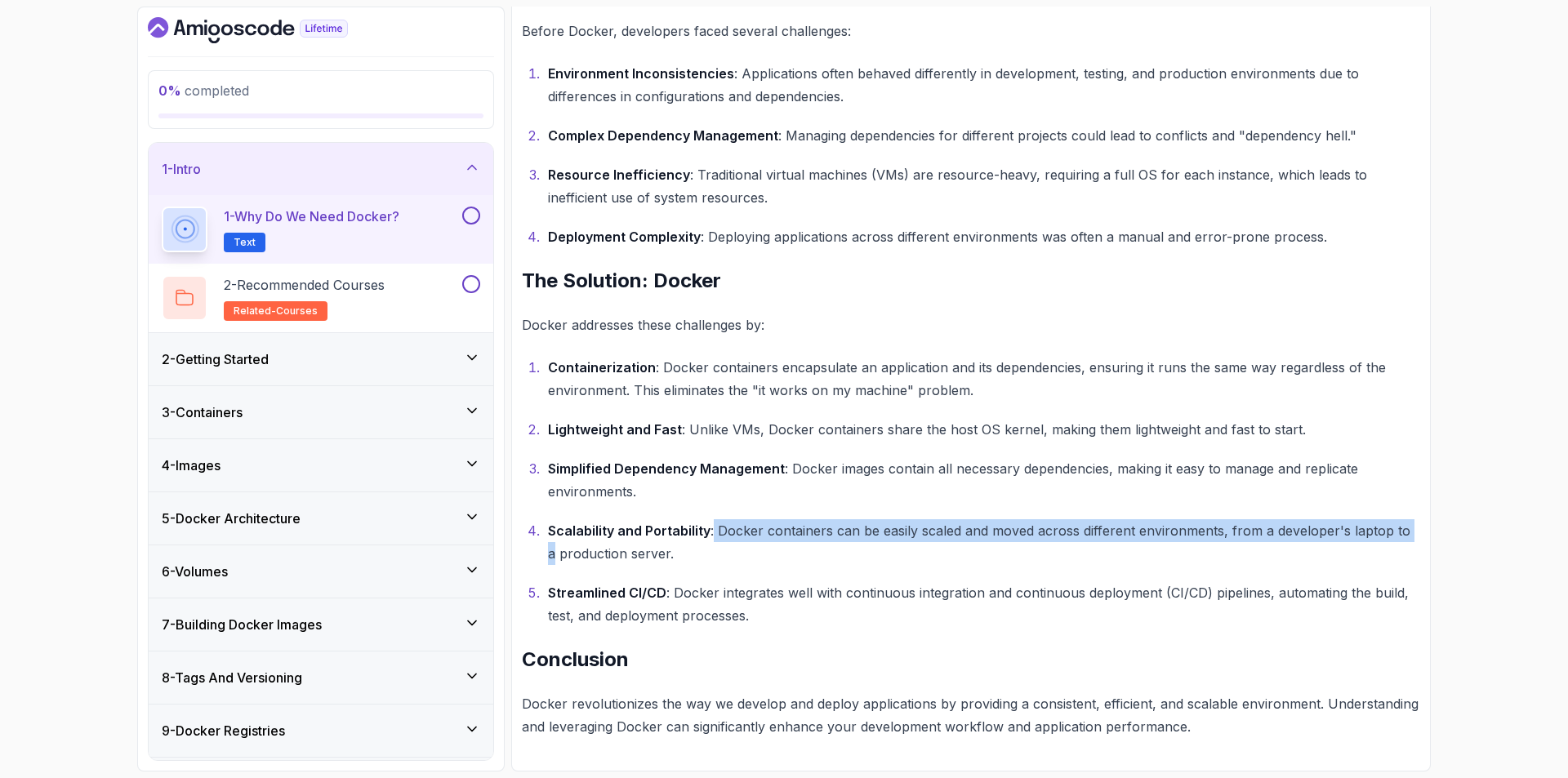
drag, startPoint x: 712, startPoint y: 528, endPoint x: 1408, endPoint y: 542, distance: 696.1
click at [1408, 542] on p "Scalability and Portability : Docker containers can be easily scaled and moved …" at bounding box center [984, 542] width 872 height 46
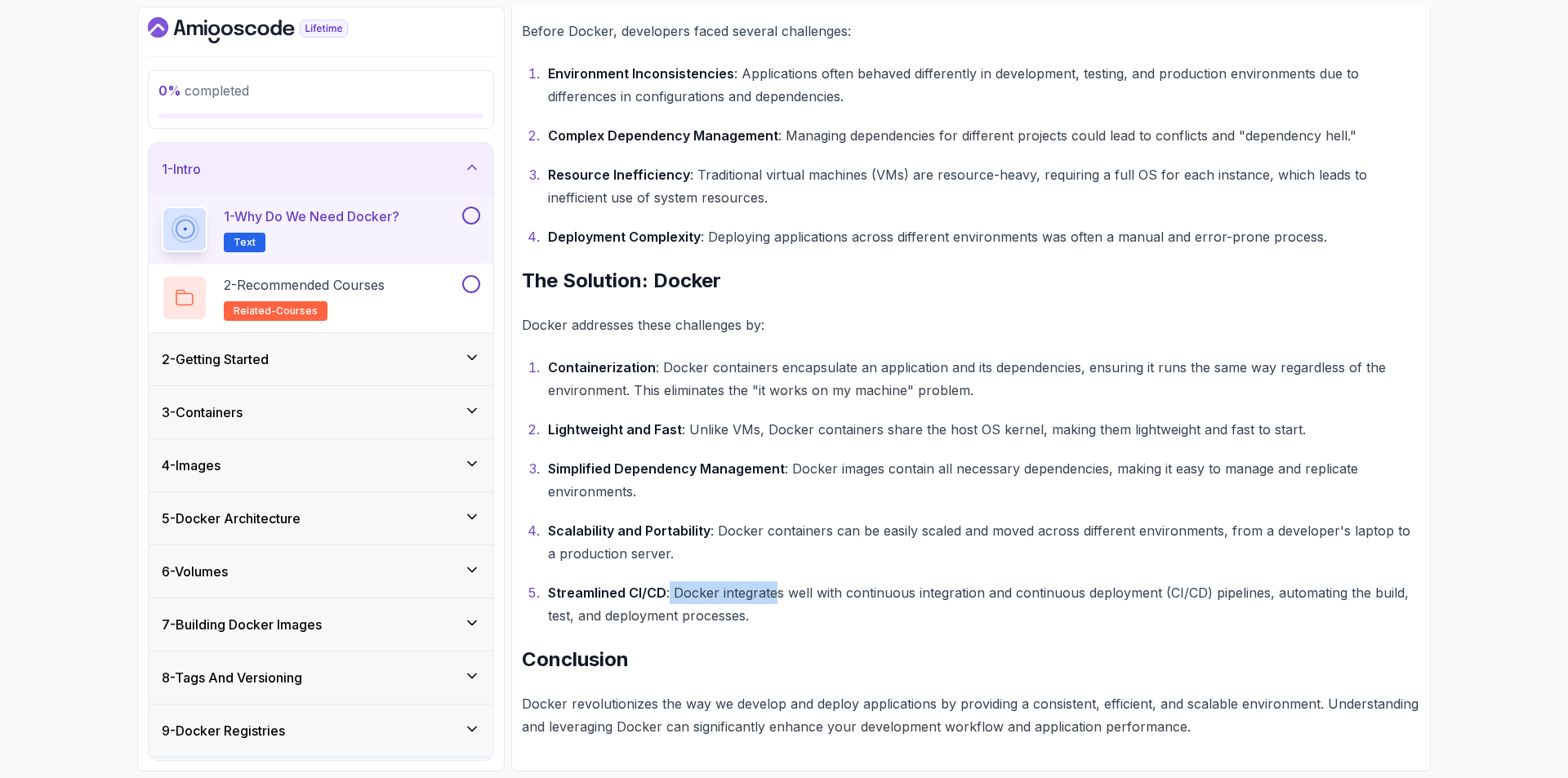
drag, startPoint x: 668, startPoint y: 596, endPoint x: 773, endPoint y: 593, distance: 105.0
click at [773, 593] on p "Streamlined CI/CD : Docker integrates well with continuous integration and cont…" at bounding box center [984, 604] width 872 height 46
drag, startPoint x: 1199, startPoint y: 597, endPoint x: 1166, endPoint y: 599, distance: 33.1
click at [1166, 599] on p "Streamlined CI/CD : Docker integrates well with continuous integration and cont…" at bounding box center [984, 604] width 872 height 46
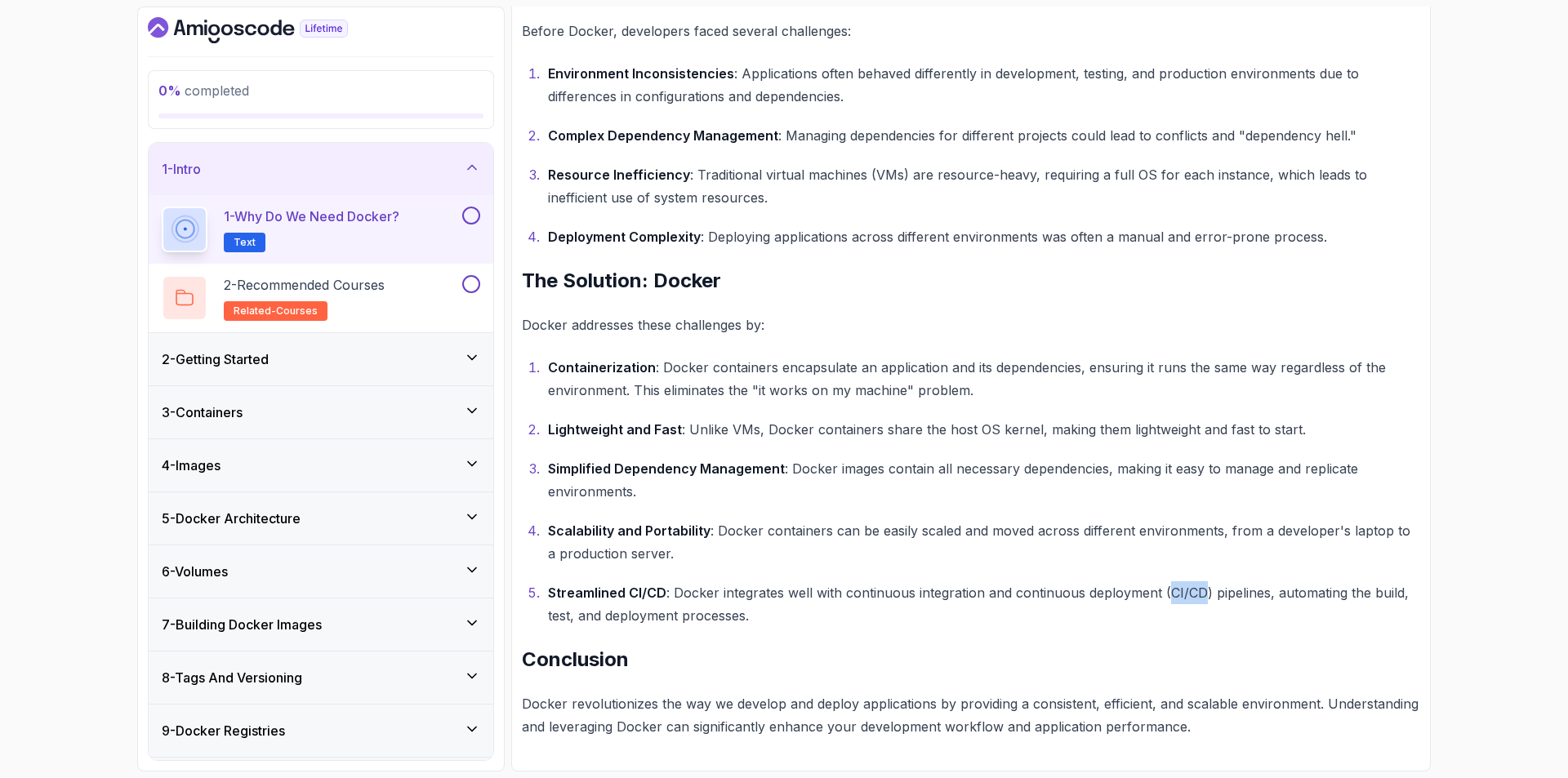
click at [1166, 599] on p "Streamlined CI/CD : Docker integrates well with continuous integration and cont…" at bounding box center [984, 604] width 872 height 46
drag, startPoint x: 1166, startPoint y: 599, endPoint x: 1202, endPoint y: 594, distance: 36.3
click at [1202, 594] on p "Streamlined CI/CD : Docker integrates well with continuous integration and cont…" at bounding box center [984, 604] width 872 height 46
drag, startPoint x: 1202, startPoint y: 594, endPoint x: 1175, endPoint y: 594, distance: 27.0
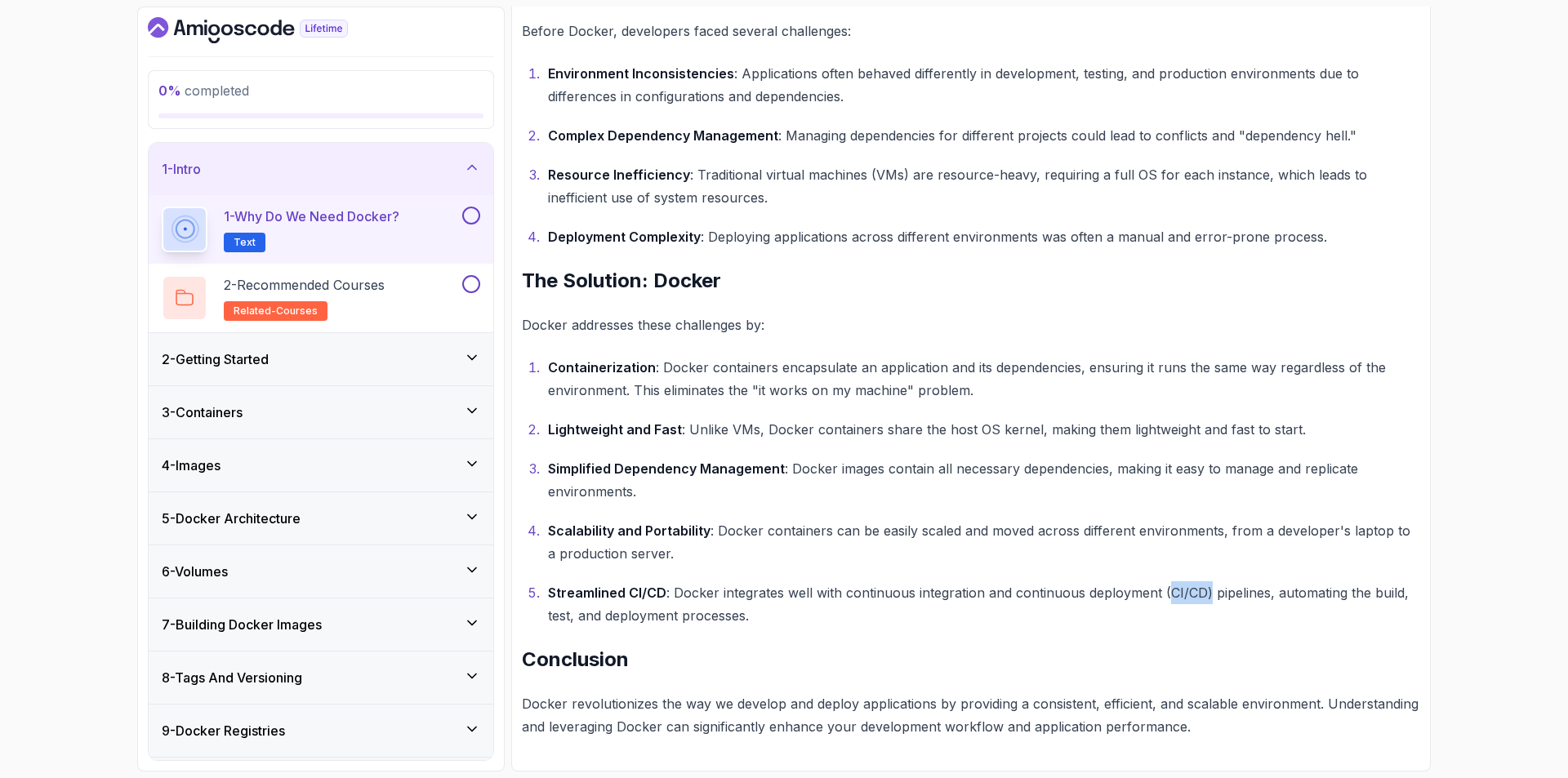
click at [1175, 594] on p "Streamlined CI/CD : Docker integrates well with continuous integration and cont…" at bounding box center [984, 604] width 872 height 46
drag, startPoint x: 1167, startPoint y: 594, endPoint x: 1197, endPoint y: 590, distance: 30.3
click at [1197, 590] on p "Streamlined CI/CD : Docker integrates well with continuous integration and cont…" at bounding box center [984, 604] width 872 height 46
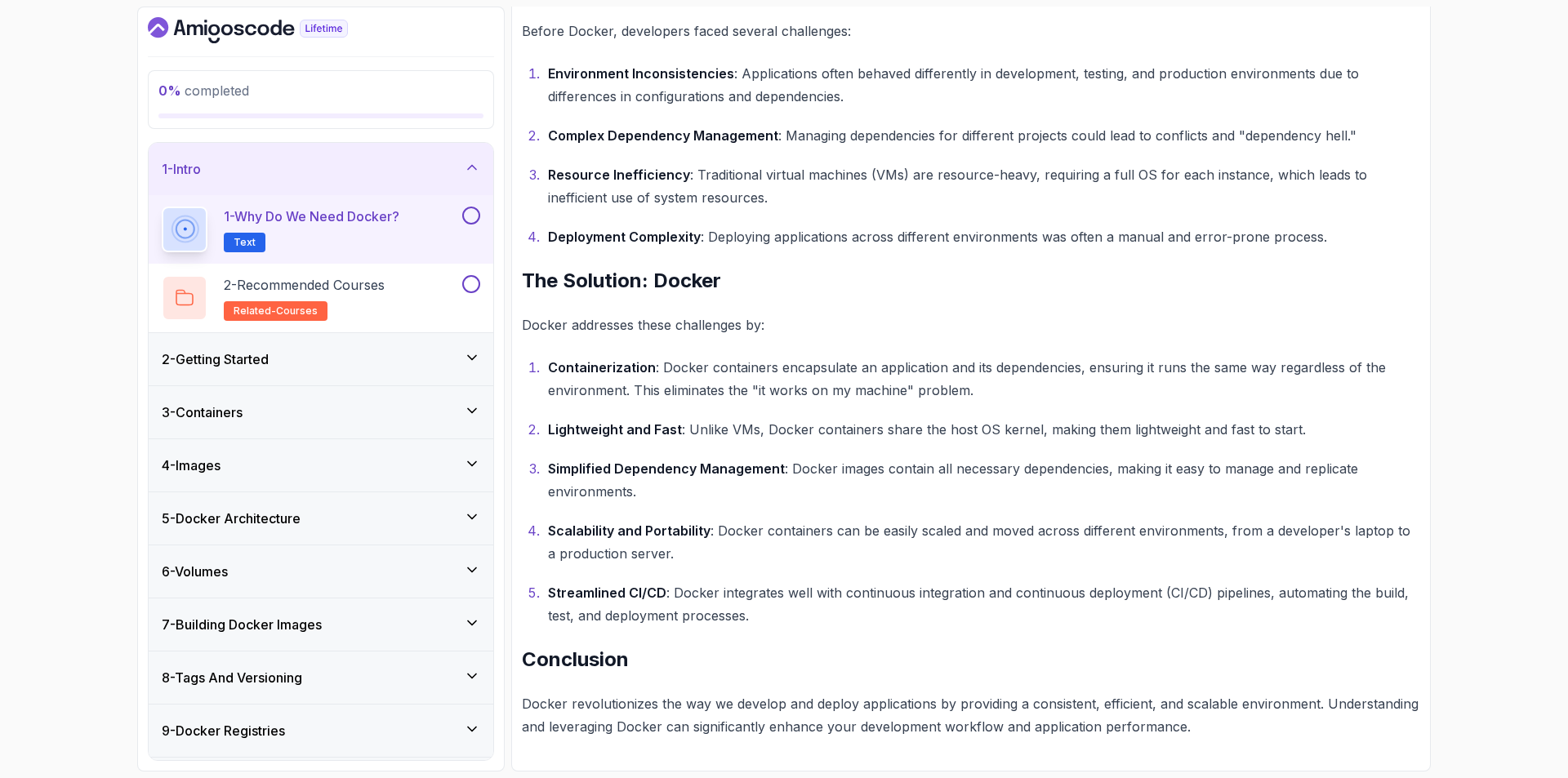
click at [387, 236] on h2 "1 - Why Do We Need Docker? Text" at bounding box center [311, 229] width 175 height 46
click at [475, 211] on button at bounding box center [471, 215] width 18 height 18
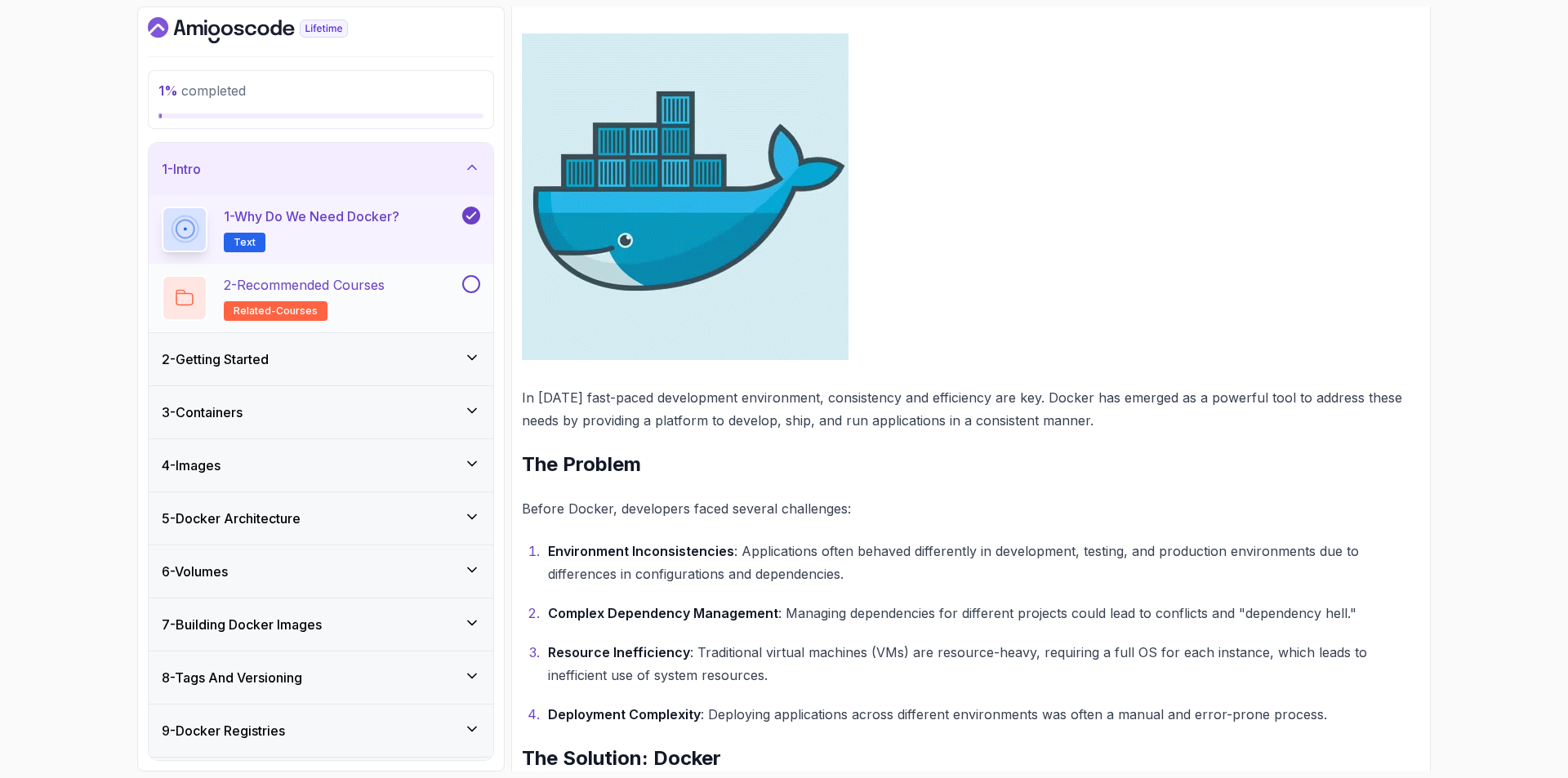
scroll to position [186, 0]
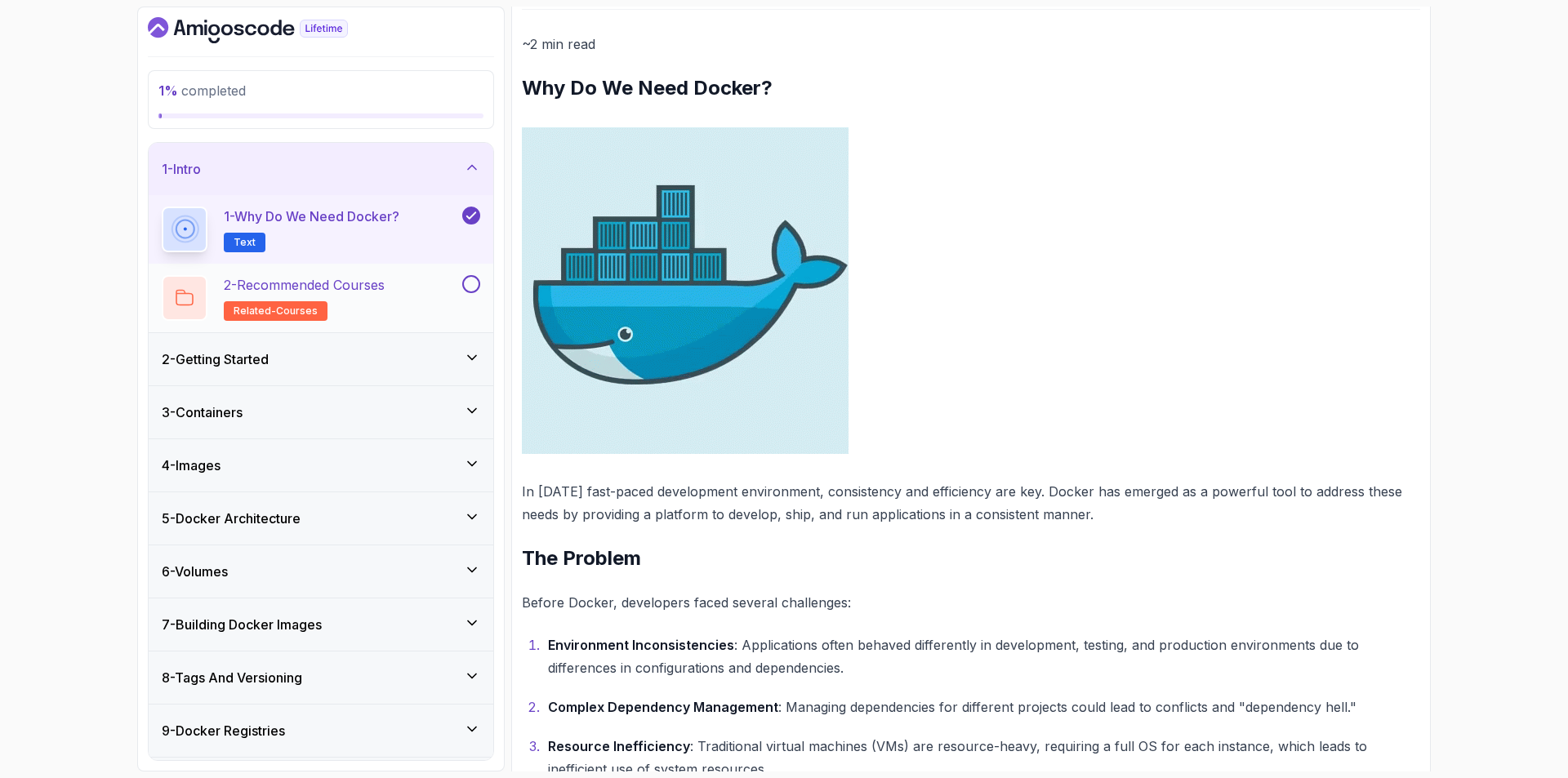
click at [406, 282] on div "2 - Recommended Courses related-courses" at bounding box center [310, 297] width 298 height 46
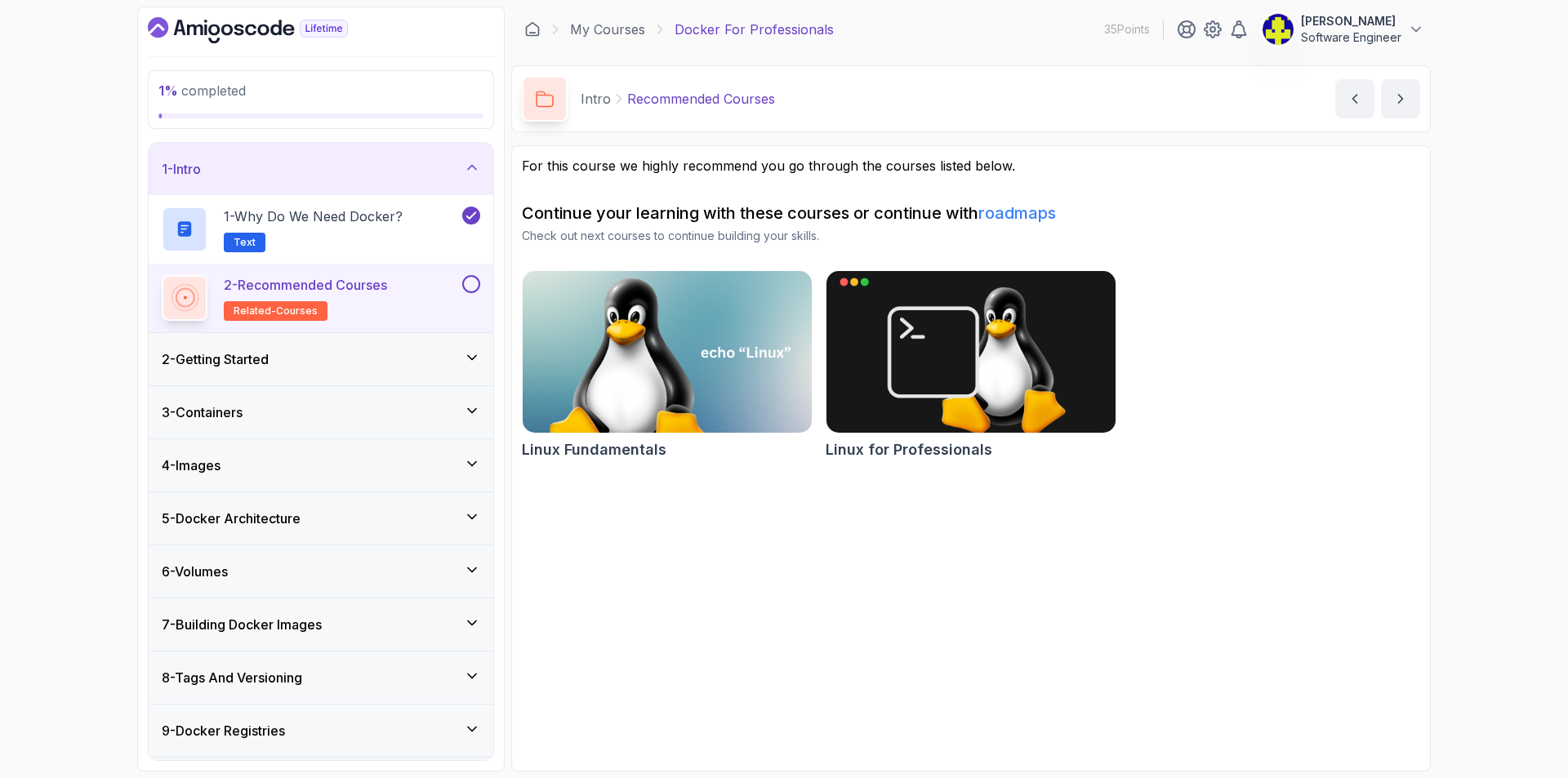
click at [358, 350] on div "2 - Getting Started" at bounding box center [321, 359] width 319 height 19
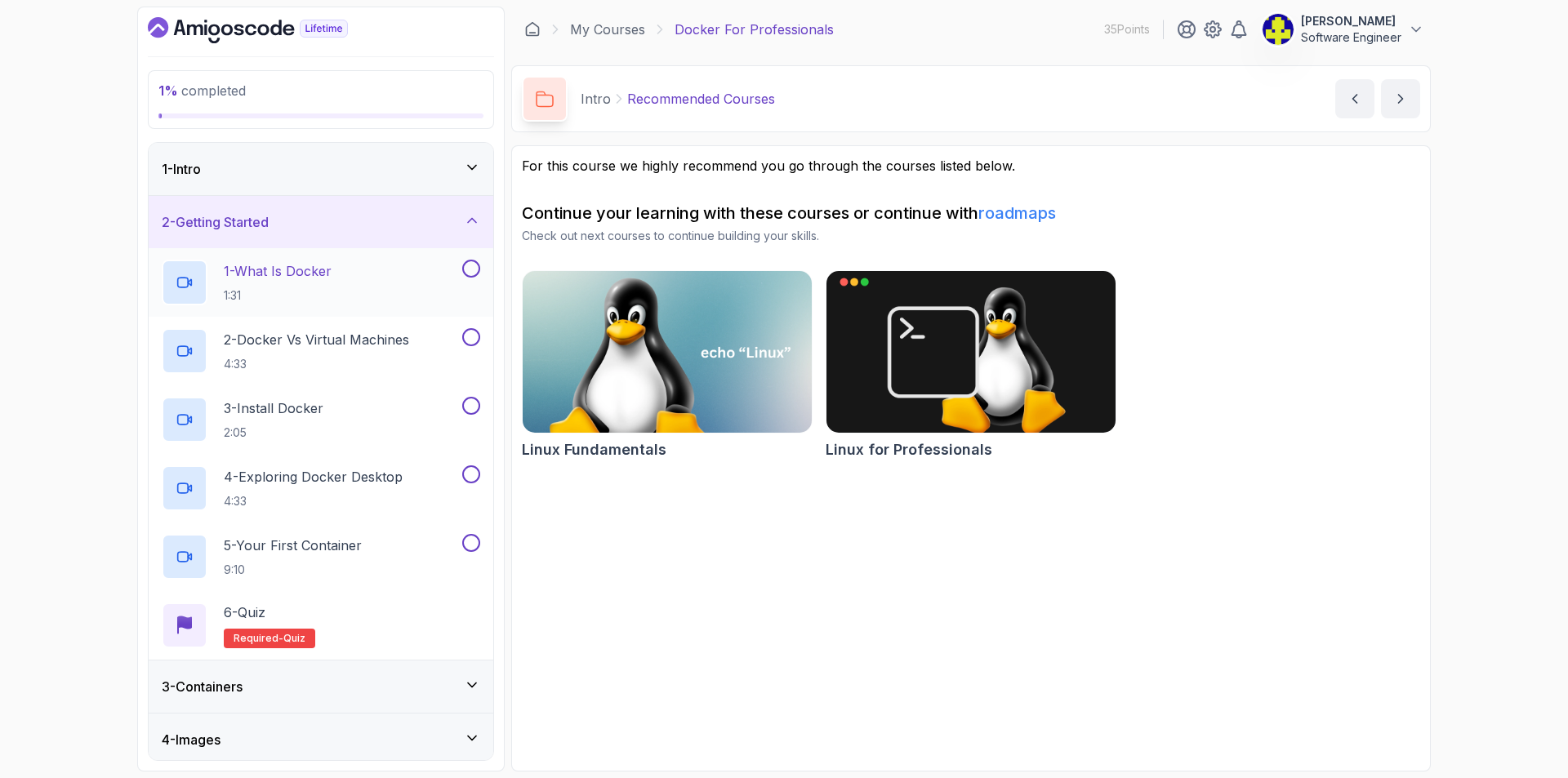
click at [361, 282] on div "1 - What Is Docker 1:31" at bounding box center [310, 282] width 298 height 46
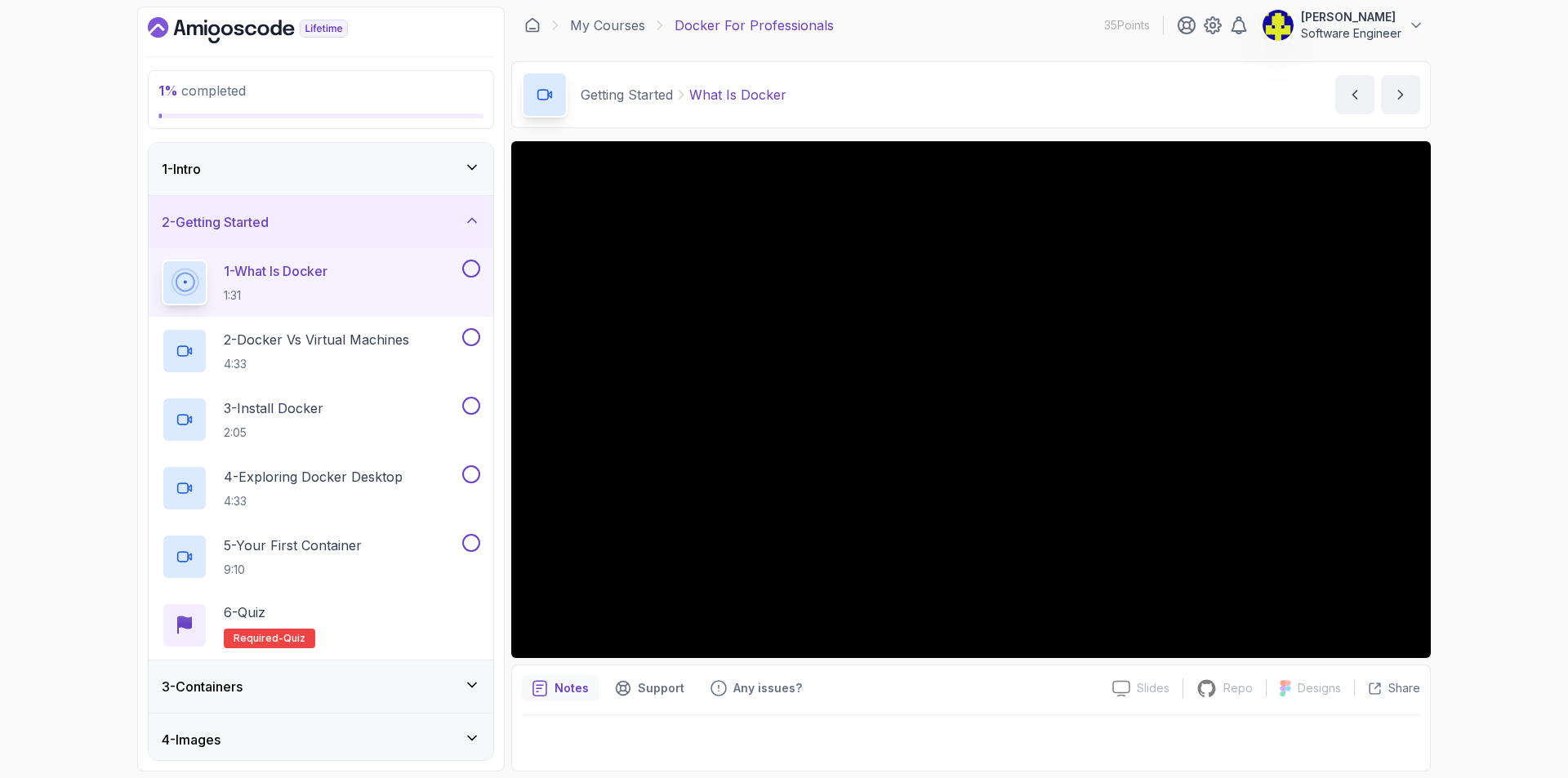
click at [477, 265] on button at bounding box center [471, 268] width 18 height 18
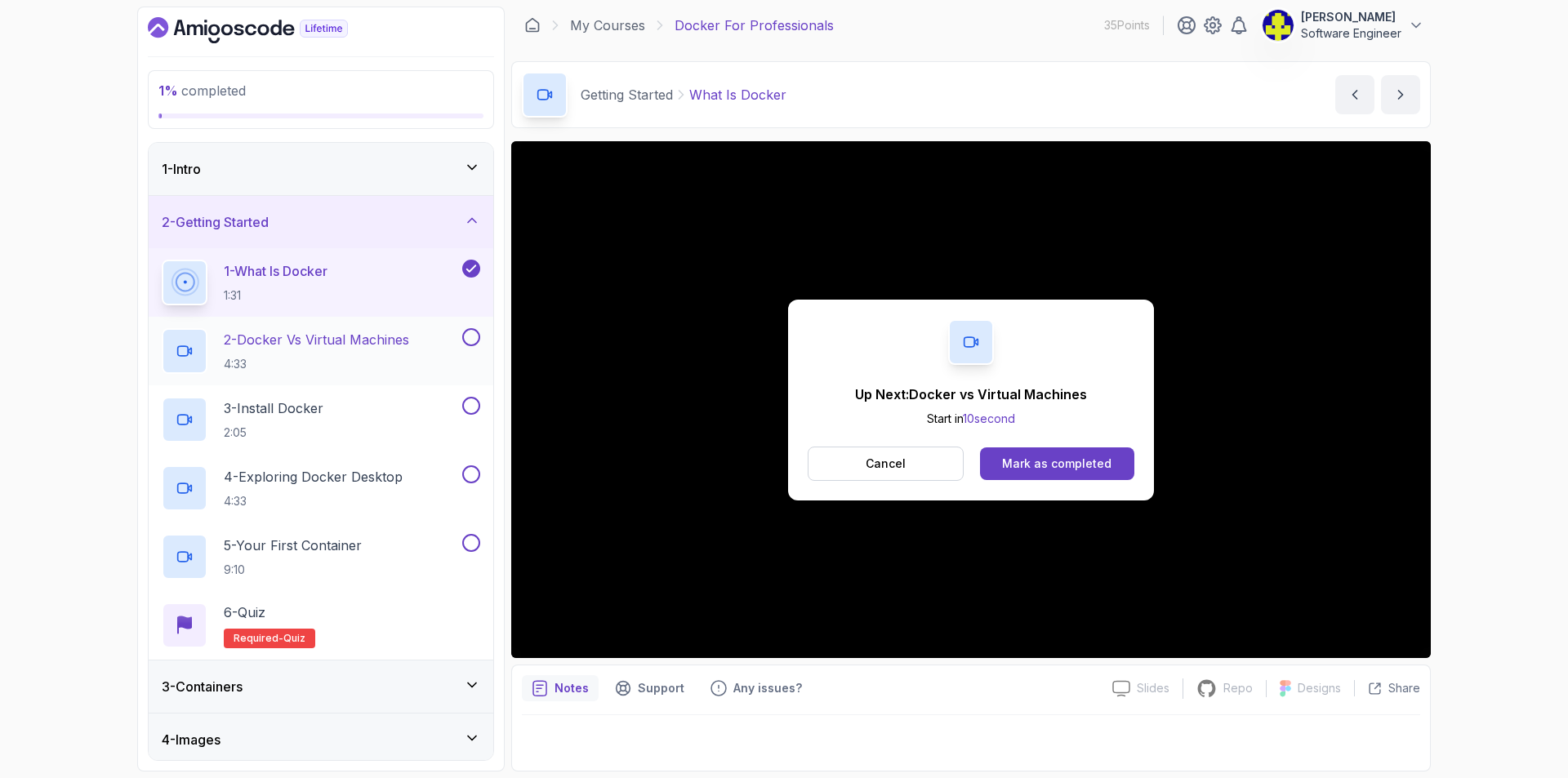
click at [385, 340] on p "2 - Docker vs Virtual Machines" at bounding box center [316, 339] width 185 height 19
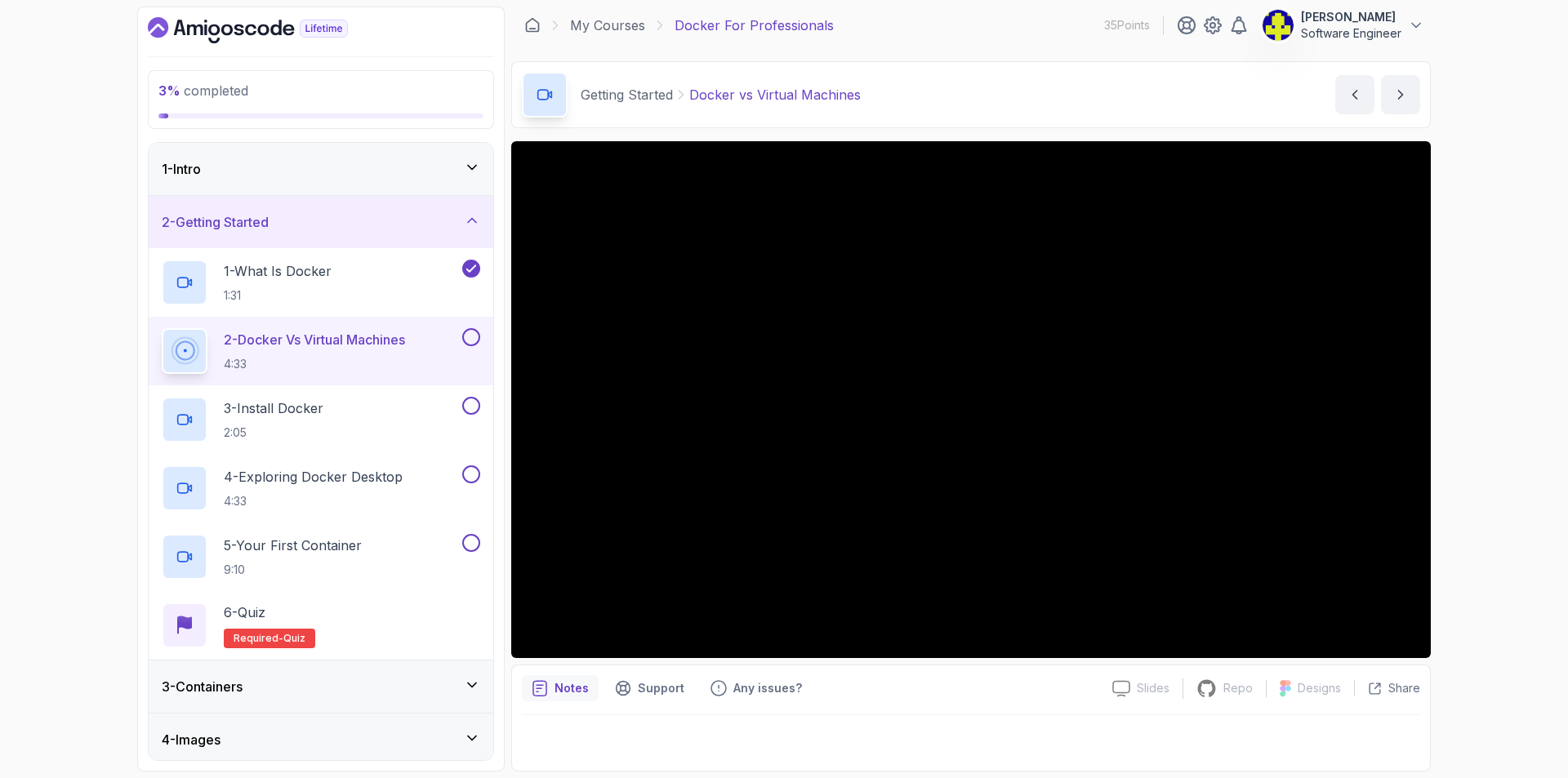
click at [474, 331] on button at bounding box center [471, 337] width 18 height 18
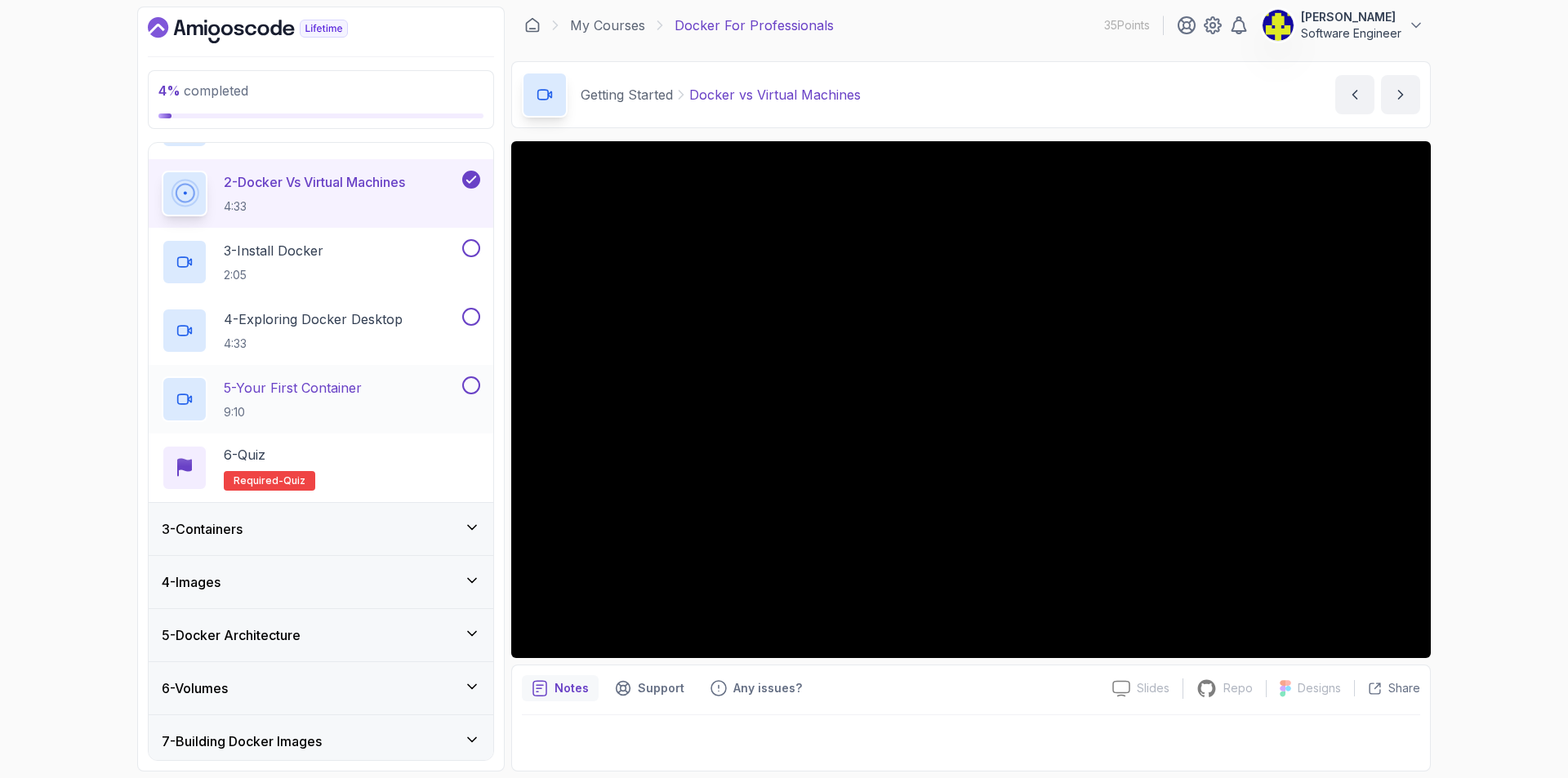
scroll to position [128, 0]
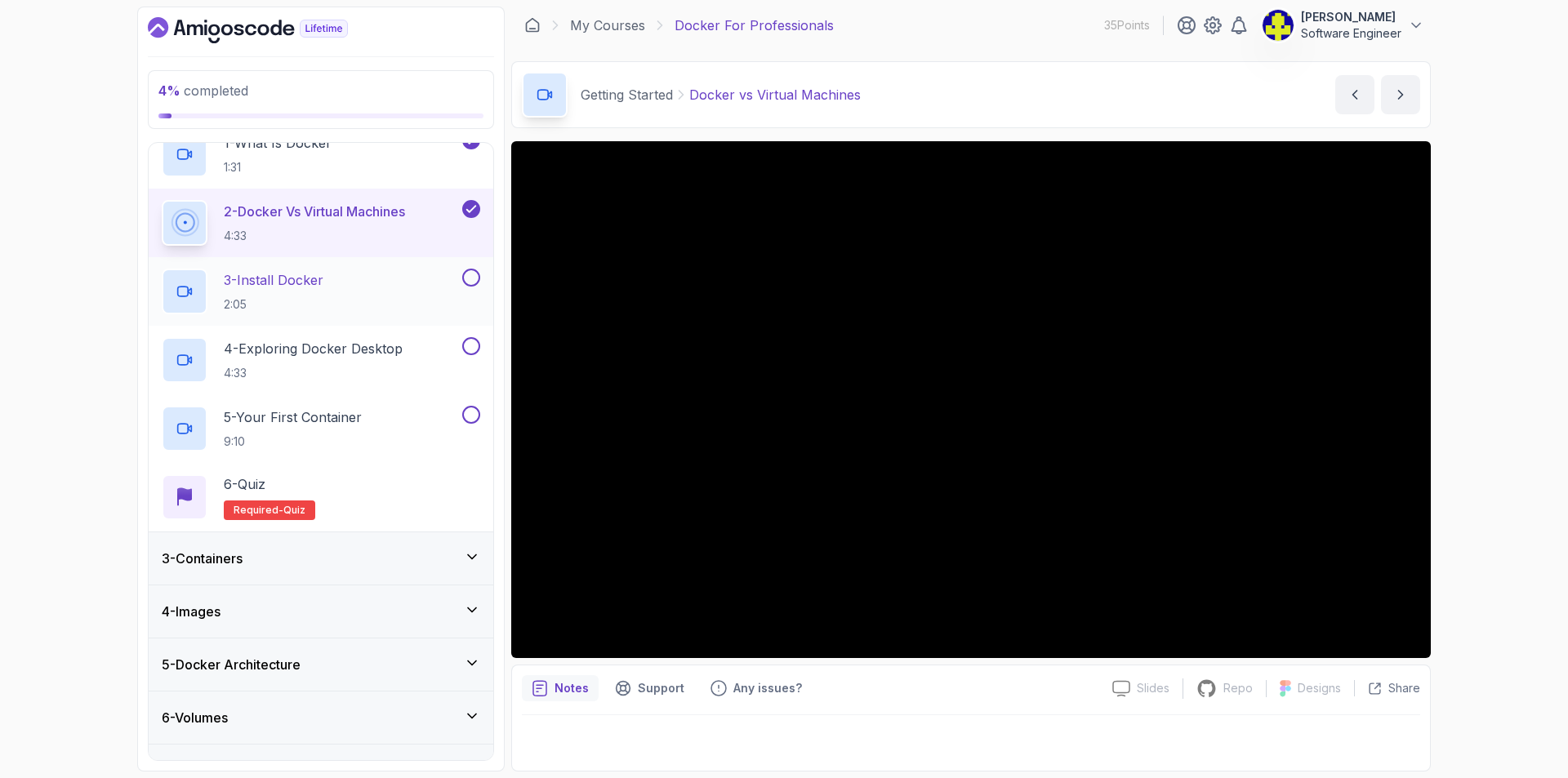
click at [382, 285] on div "3 - Install Docker 2:05" at bounding box center [310, 291] width 298 height 46
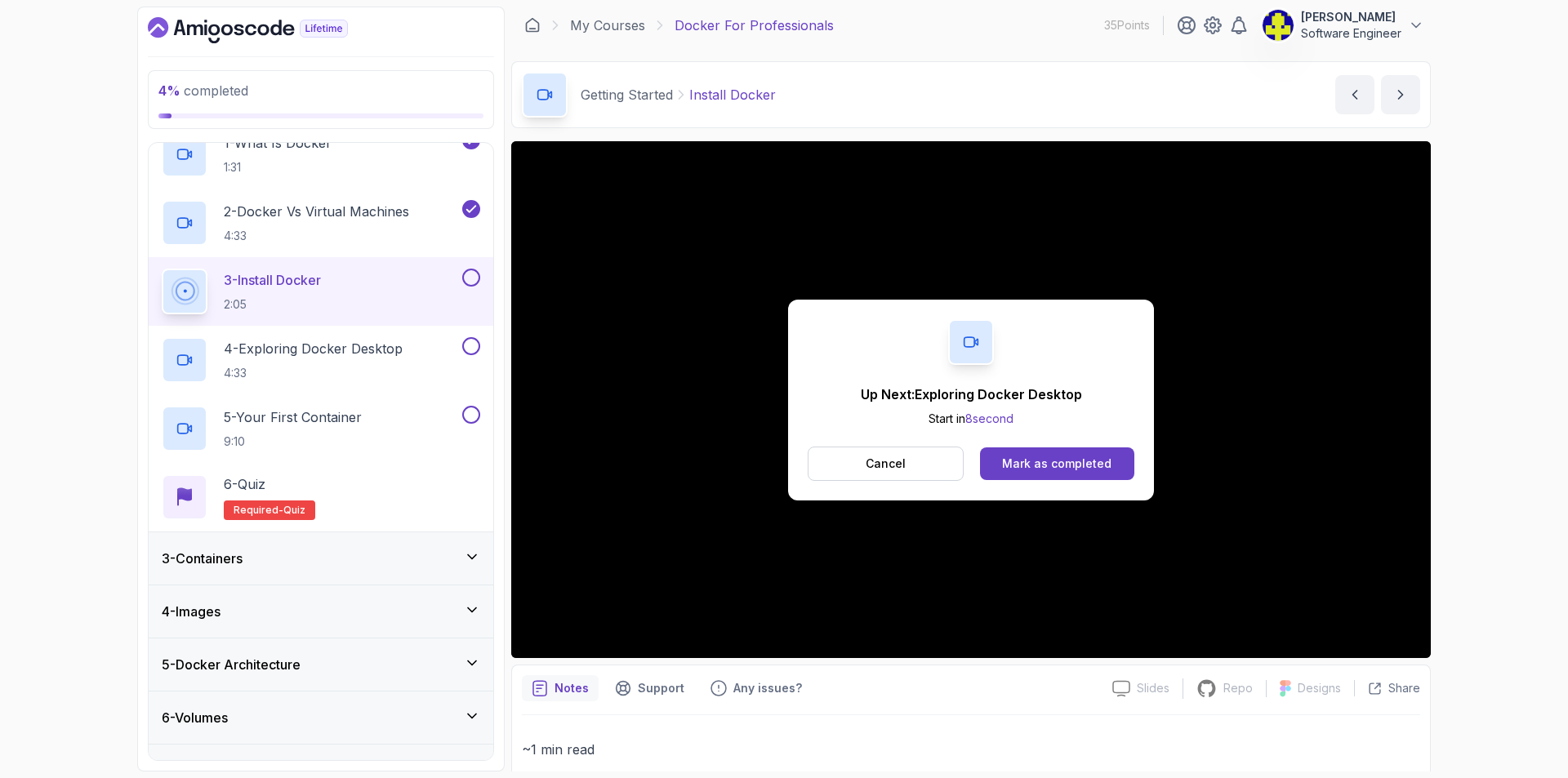
click at [469, 277] on button at bounding box center [471, 277] width 18 height 18
click at [387, 356] on p "4 - Exploring Docker Desktop" at bounding box center [313, 349] width 179 height 19
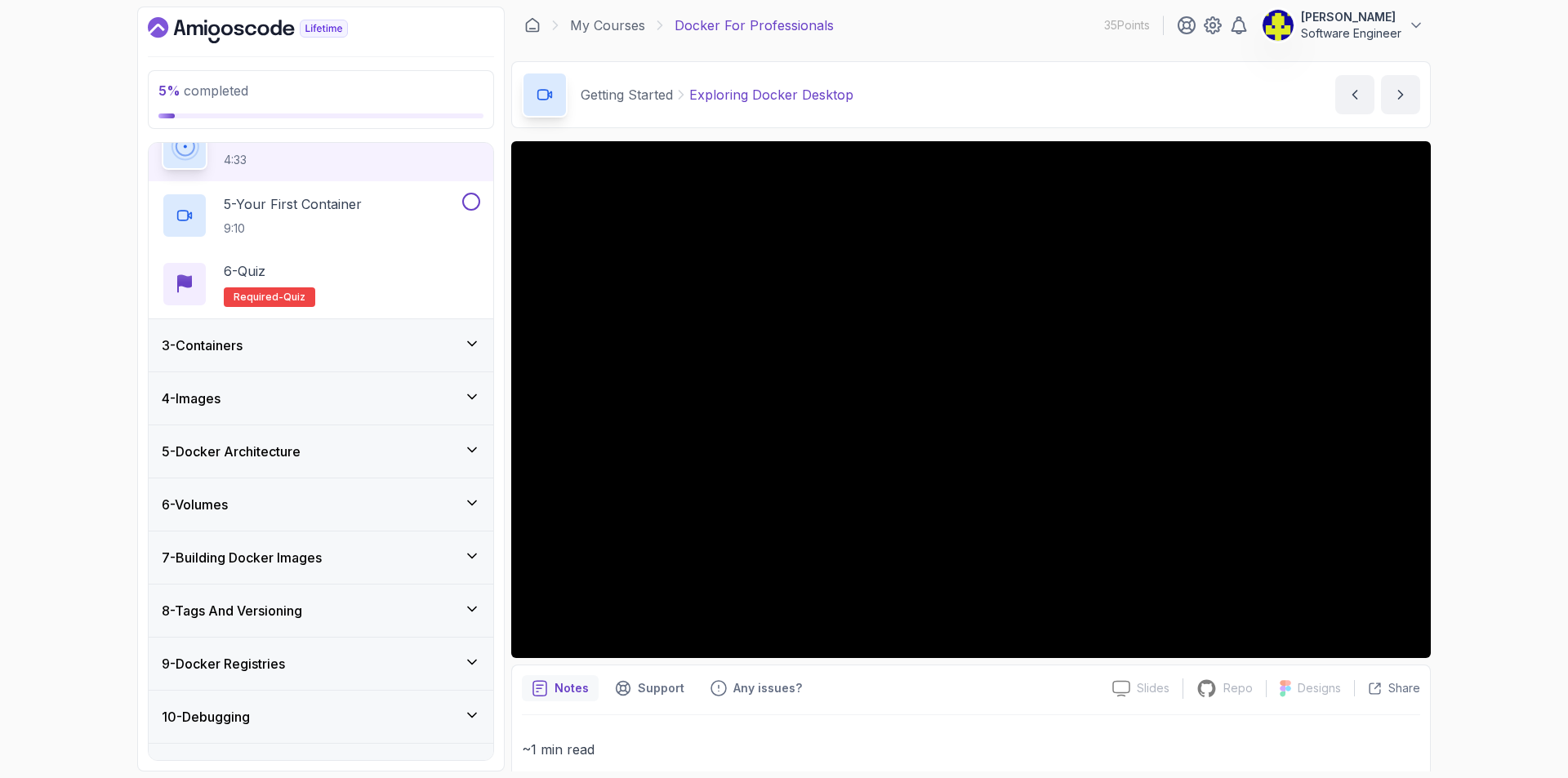
scroll to position [210, 0]
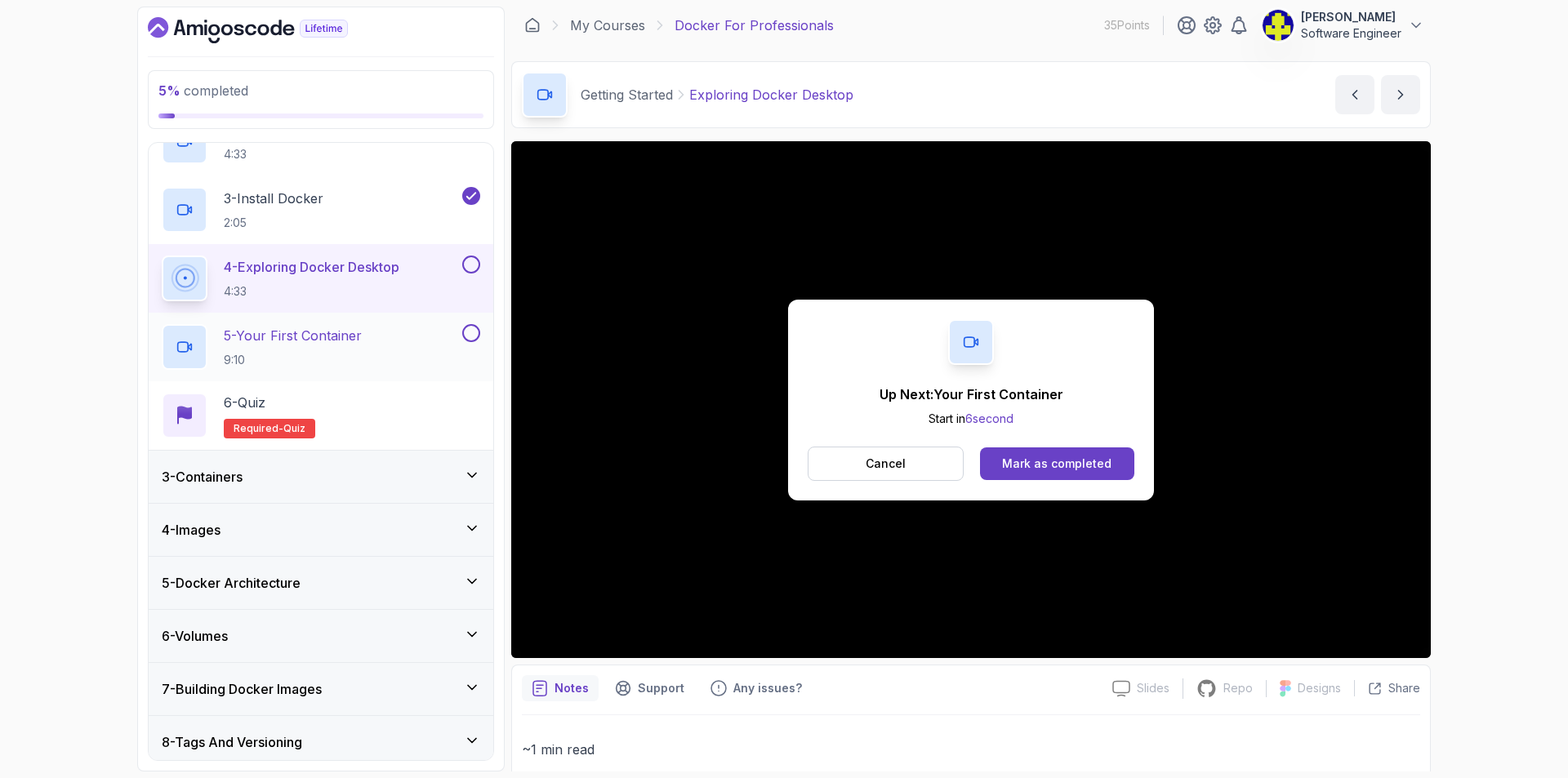
click at [371, 331] on div "5 - Your First Container 9:10" at bounding box center [310, 347] width 298 height 46
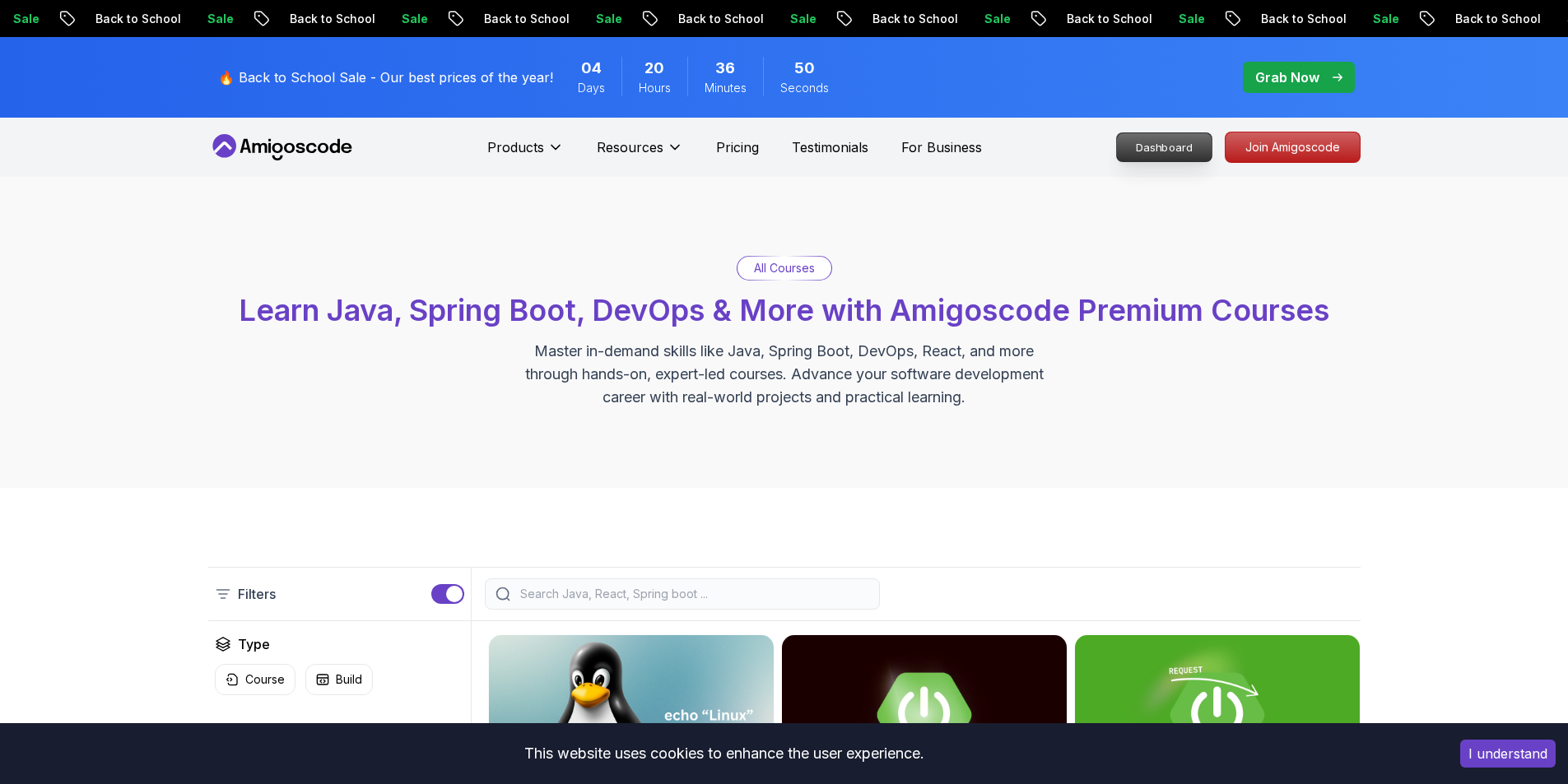
drag, startPoint x: 0, startPoint y: 0, endPoint x: 1157, endPoint y: 136, distance: 1165.0
click at [1157, 136] on p "Dashboard" at bounding box center [1164, 147] width 95 height 28
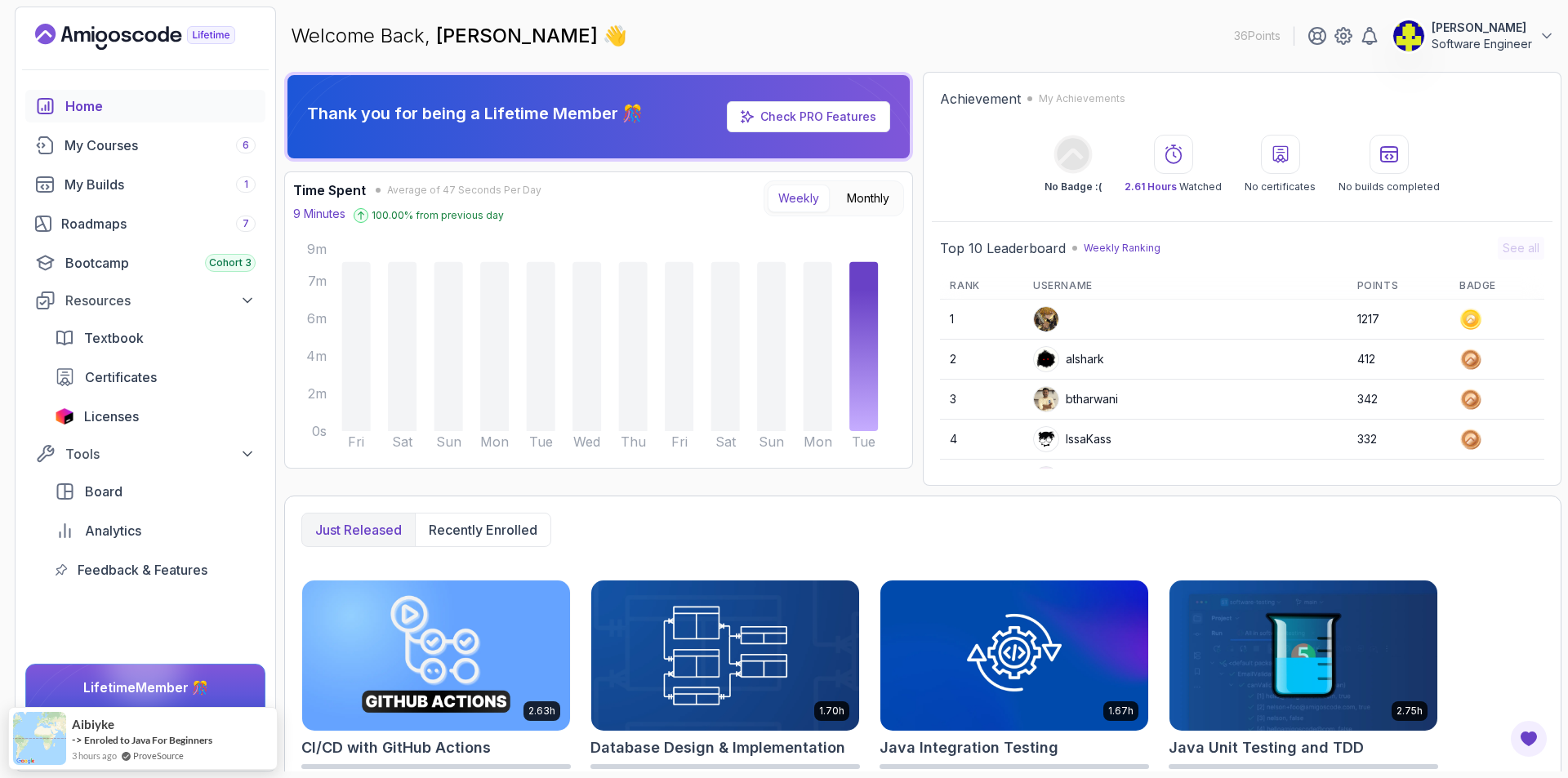
click at [1455, 31] on p "[PERSON_NAME]" at bounding box center [1482, 27] width 101 height 16
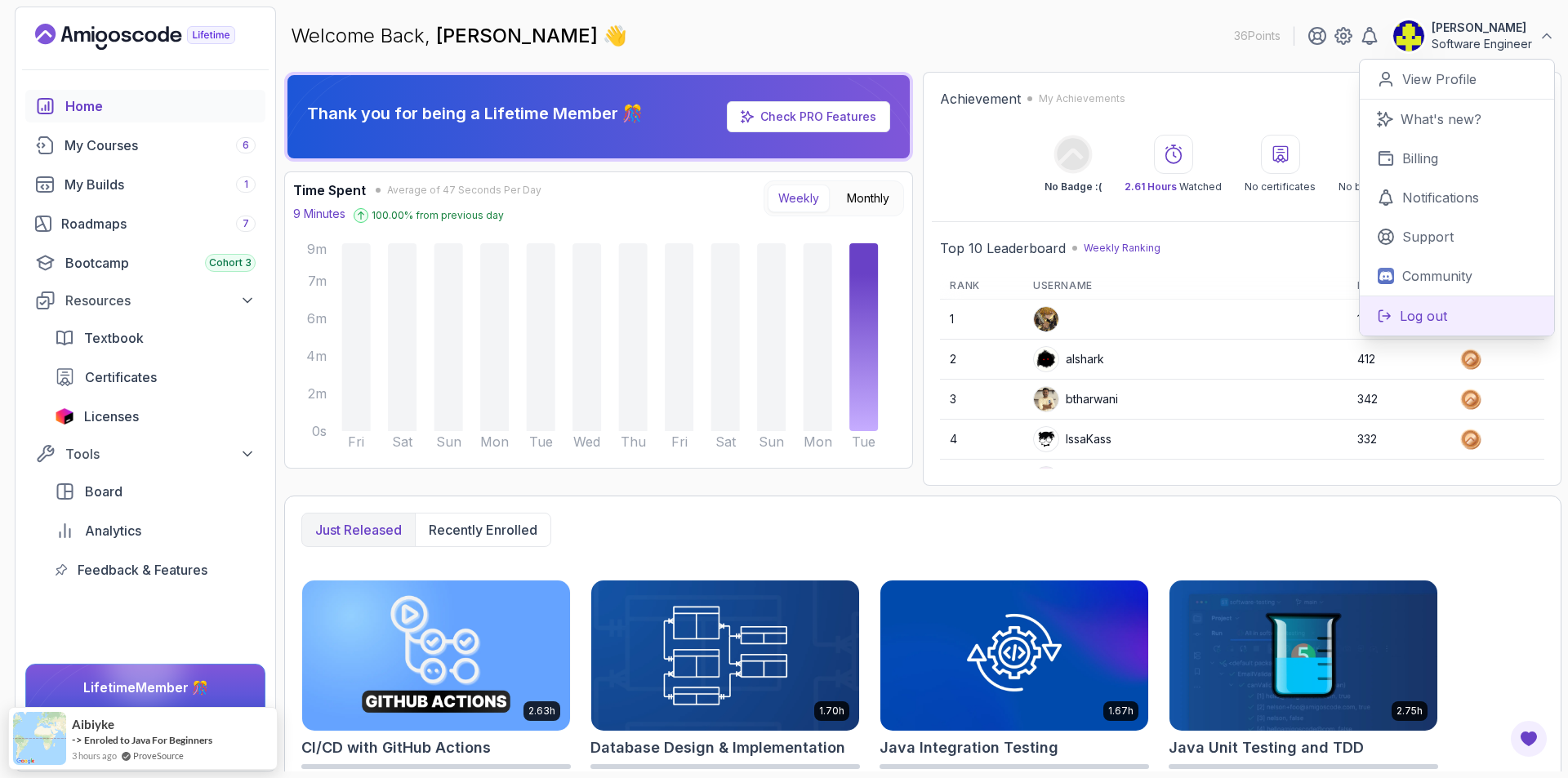
click at [1440, 320] on p "Log out" at bounding box center [1423, 316] width 47 height 19
